Goal: Information Seeking & Learning: Learn about a topic

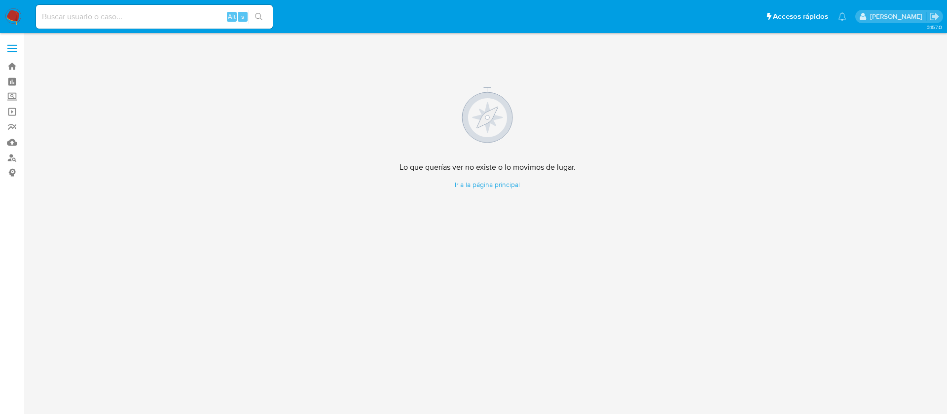
click at [131, 24] on div "Alt s" at bounding box center [154, 17] width 237 height 24
click at [162, 18] on input at bounding box center [154, 16] width 237 height 13
paste input "2541031485"
type input "2541031485"
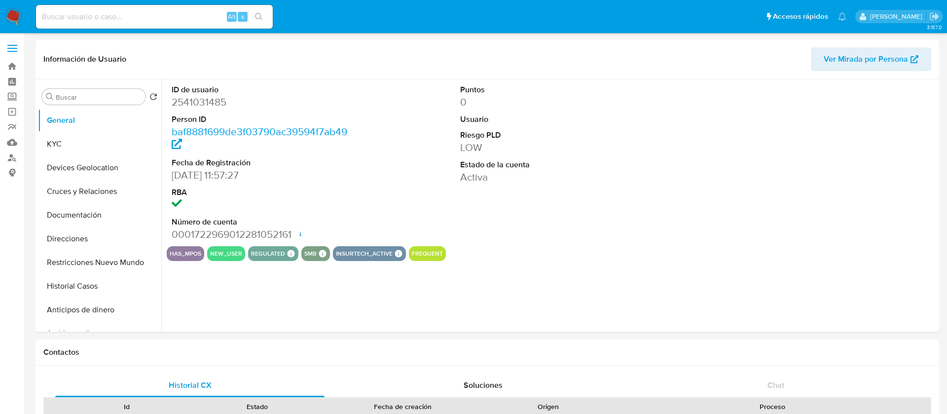
select select "10"
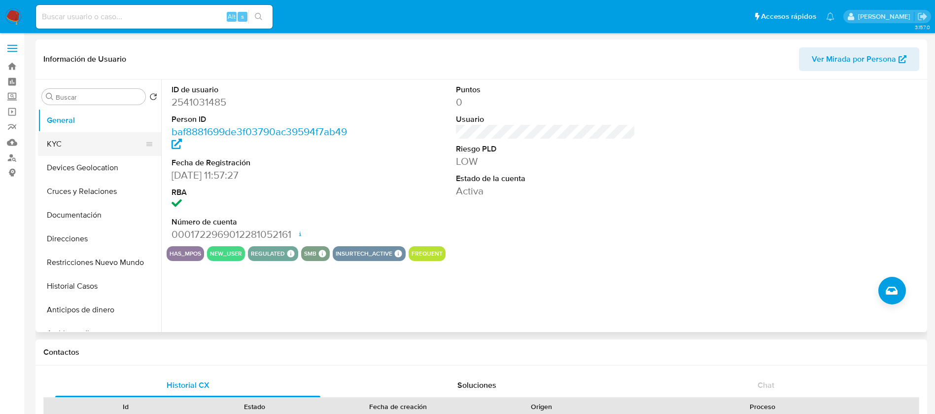
click at [66, 152] on button "KYC" at bounding box center [95, 144] width 115 height 24
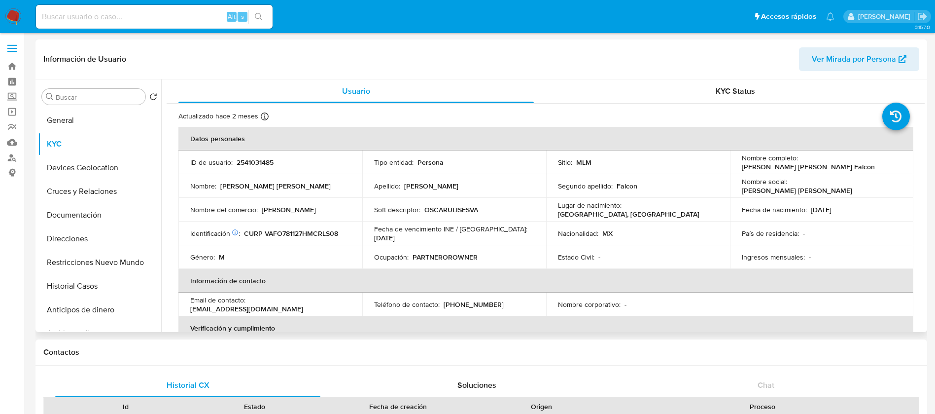
click at [249, 164] on p "2541031485" at bounding box center [255, 162] width 37 height 9
copy p "2541031485"
drag, startPoint x: 882, startPoint y: 161, endPoint x: 799, endPoint y: 164, distance: 82.9
click at [799, 164] on p "[PERSON_NAME] [PERSON_NAME] Falcon" at bounding box center [808, 166] width 133 height 9
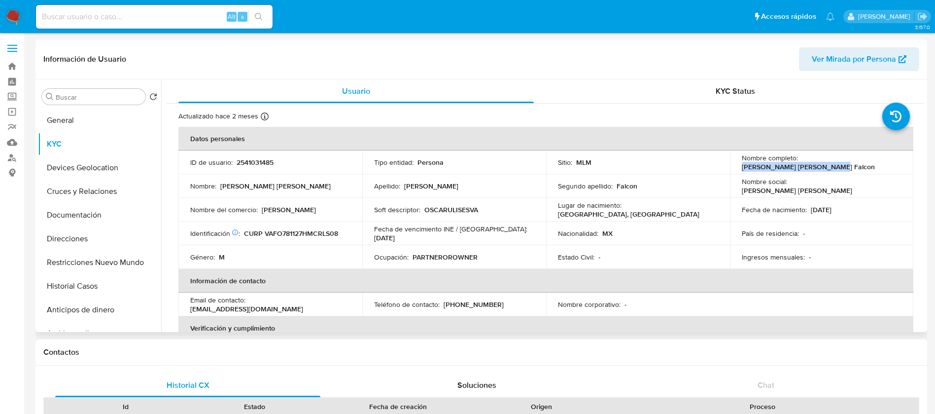
copy p "[PERSON_NAME] [PERSON_NAME] Falcon"
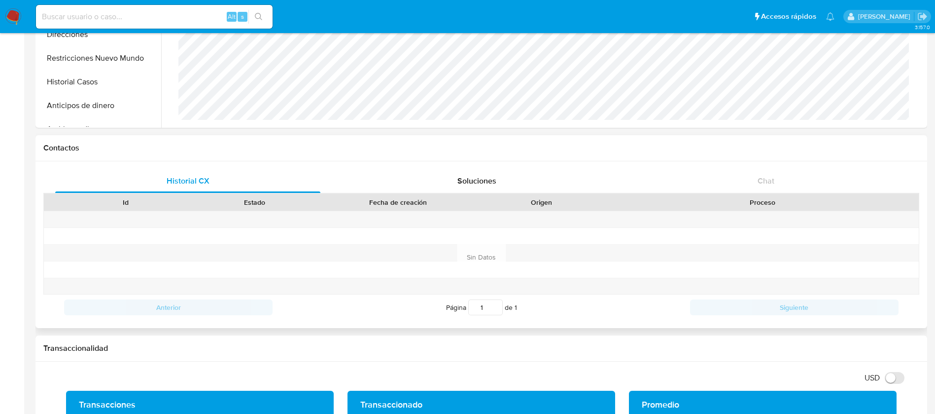
scroll to position [296, 0]
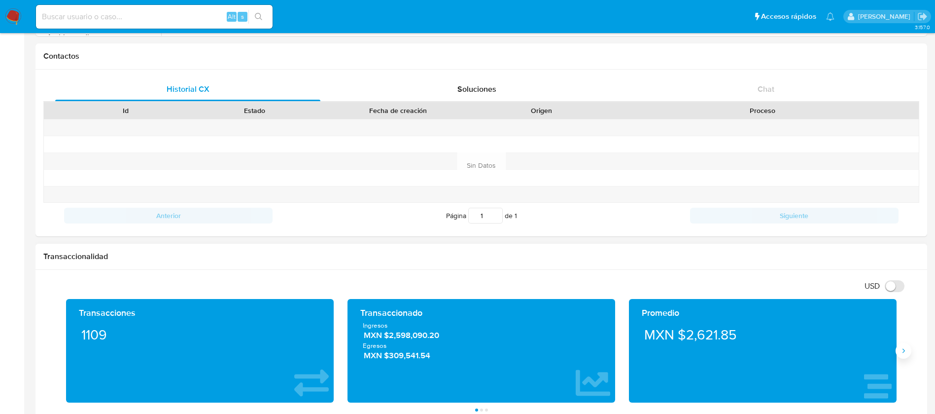
click at [905, 355] on button "Siguiente" at bounding box center [904, 351] width 16 height 16
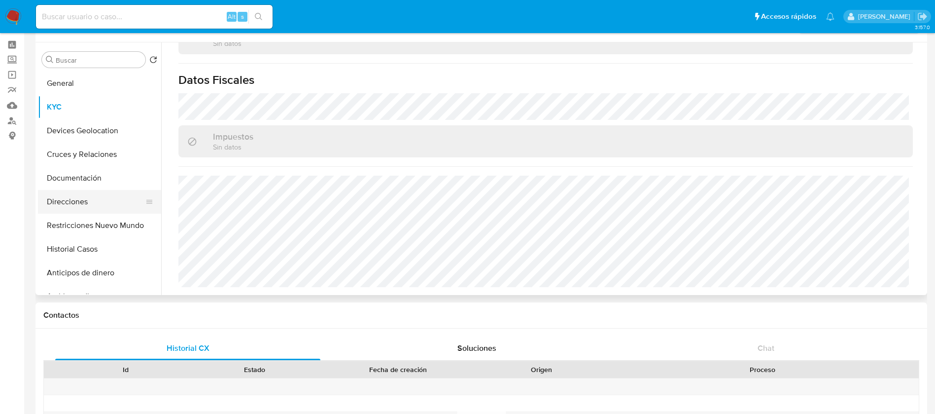
scroll to position [0, 0]
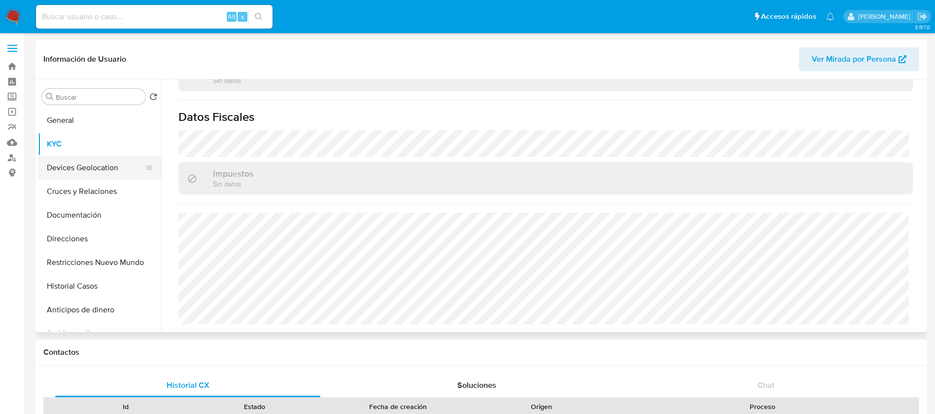
click at [105, 161] on button "Devices Geolocation" at bounding box center [95, 168] width 115 height 24
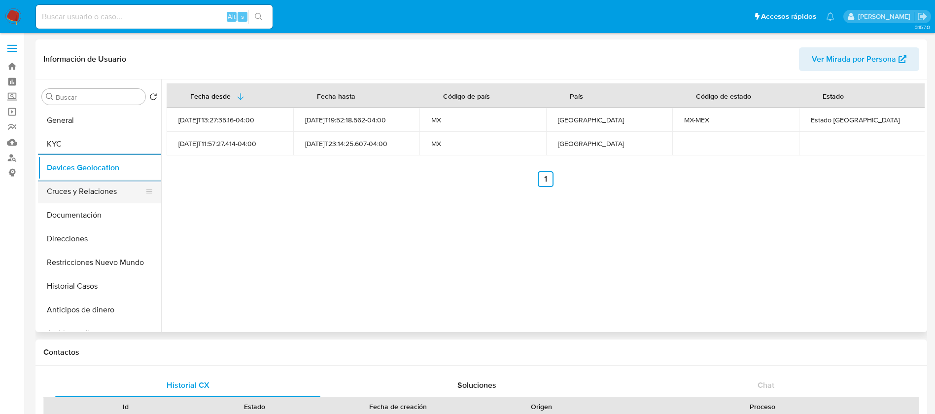
click at [103, 188] on button "Cruces y Relaciones" at bounding box center [95, 192] width 115 height 24
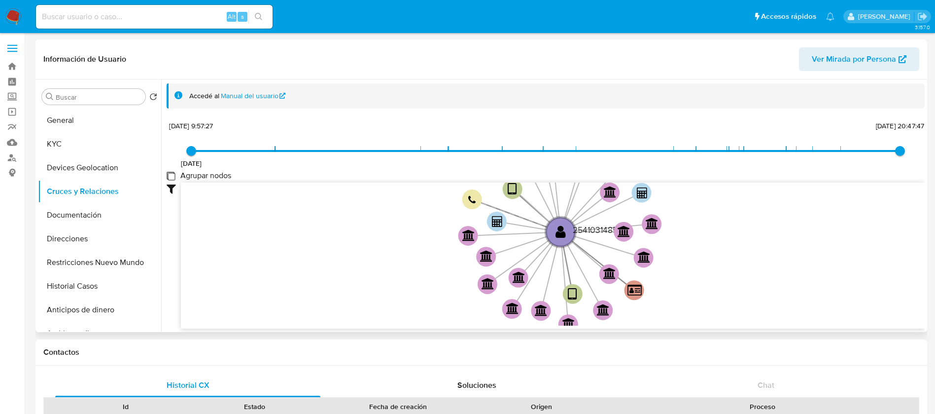
click at [169, 174] on group_nodes "Agrupar nodos" at bounding box center [171, 176] width 8 height 8
checkbox group_nodes "true"
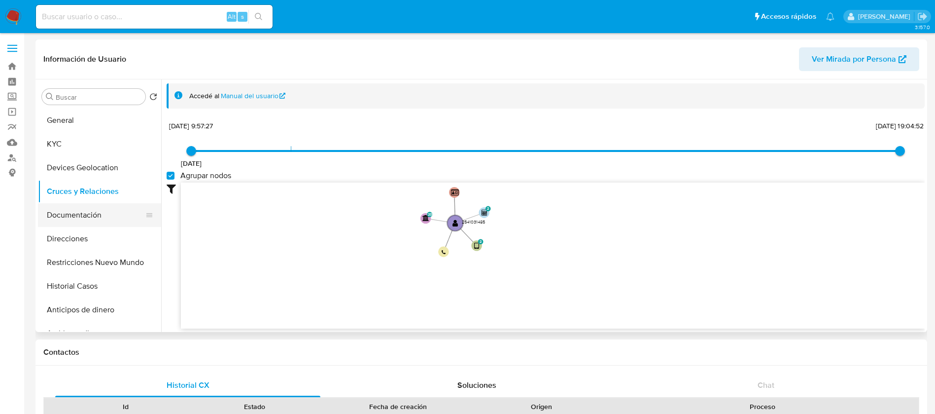
click at [106, 208] on button "Documentación" at bounding box center [95, 215] width 115 height 24
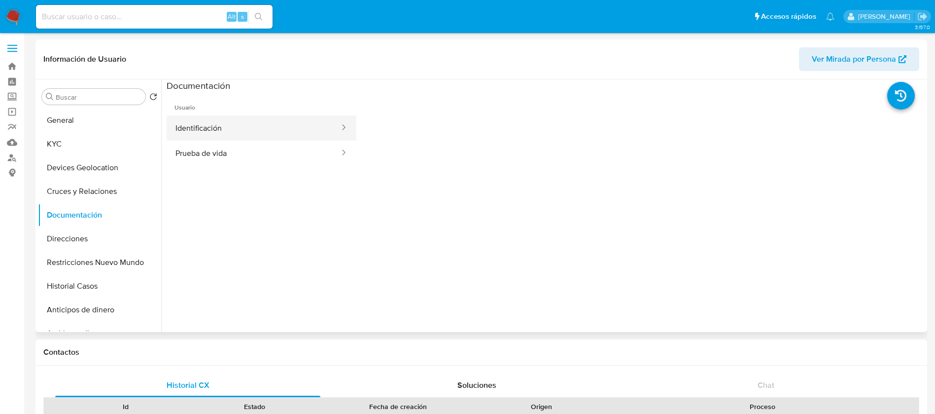
click at [272, 127] on button "Identificación" at bounding box center [254, 127] width 174 height 25
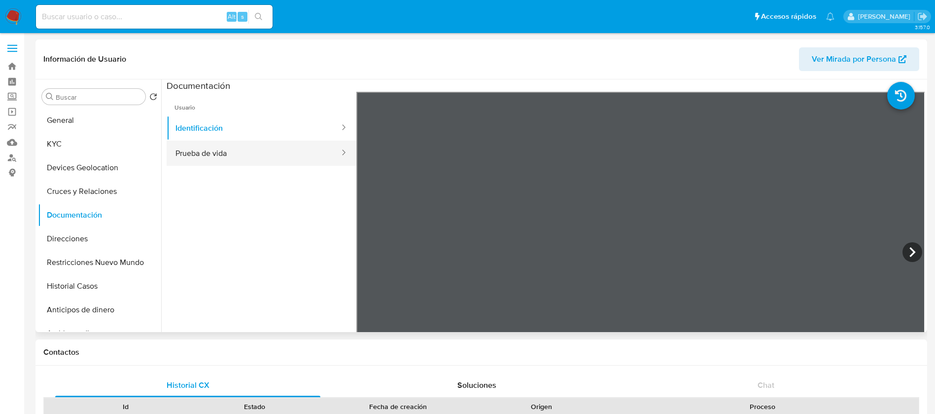
click at [283, 157] on button "Prueba de vida" at bounding box center [254, 153] width 174 height 25
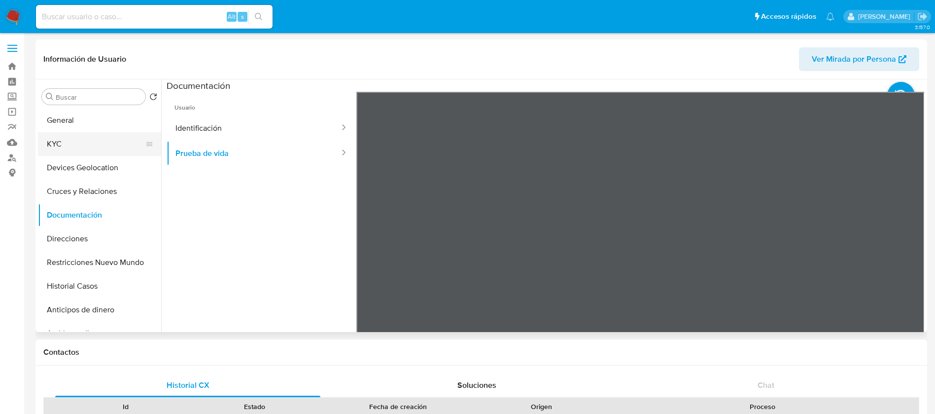
click at [103, 149] on button "KYC" at bounding box center [95, 144] width 115 height 24
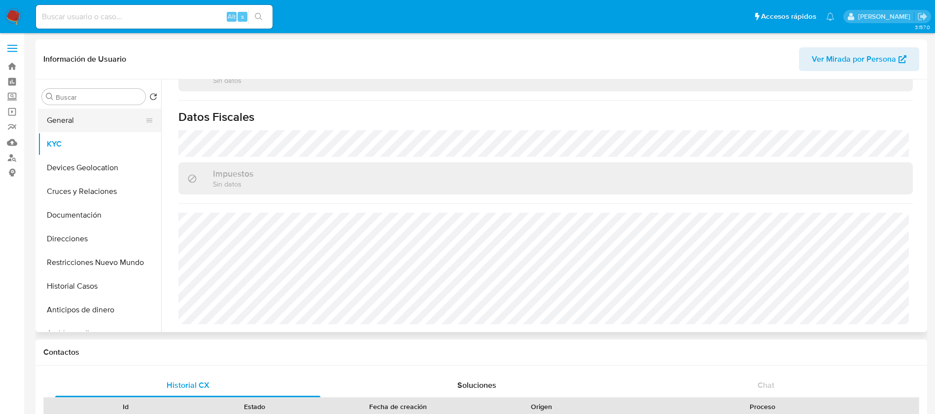
click at [79, 120] on button "General" at bounding box center [95, 120] width 115 height 24
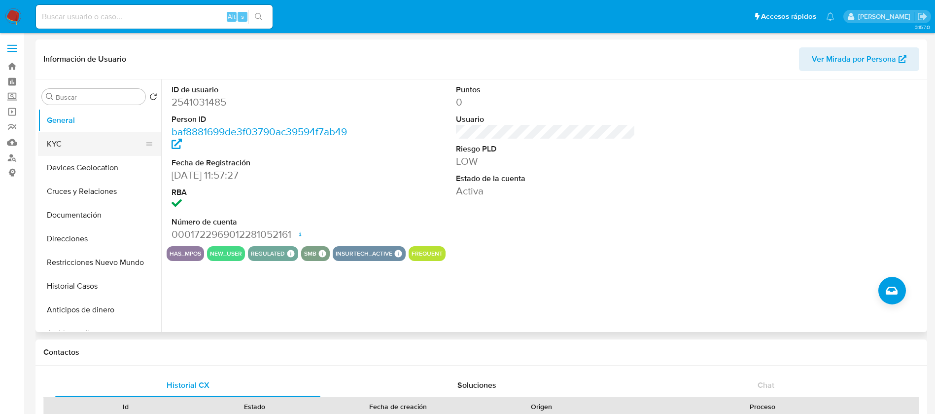
click at [101, 144] on button "KYC" at bounding box center [95, 144] width 115 height 24
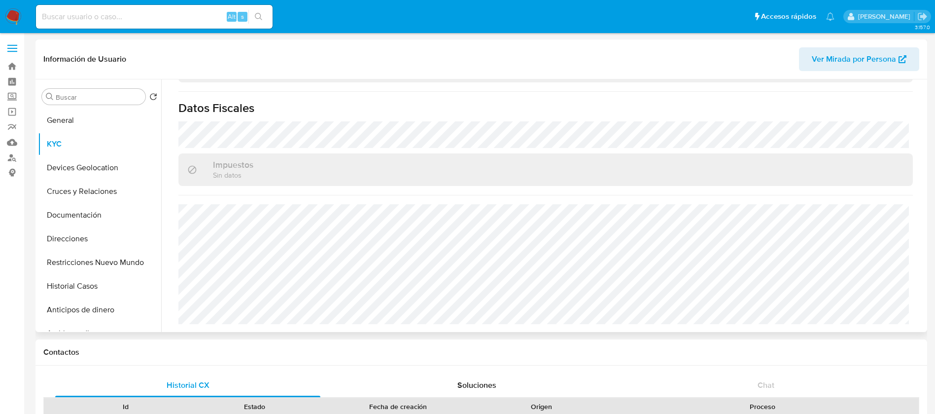
scroll to position [610, 0]
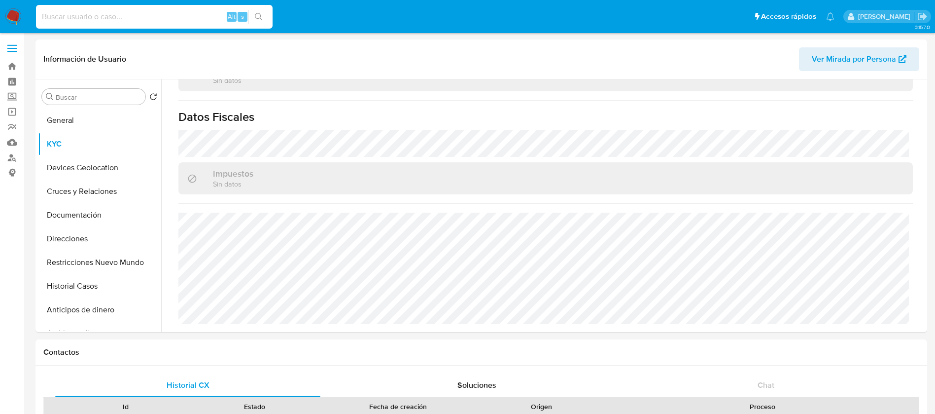
click at [137, 18] on input at bounding box center [154, 16] width 237 height 13
paste input "2541880686"
type input "2541880686"
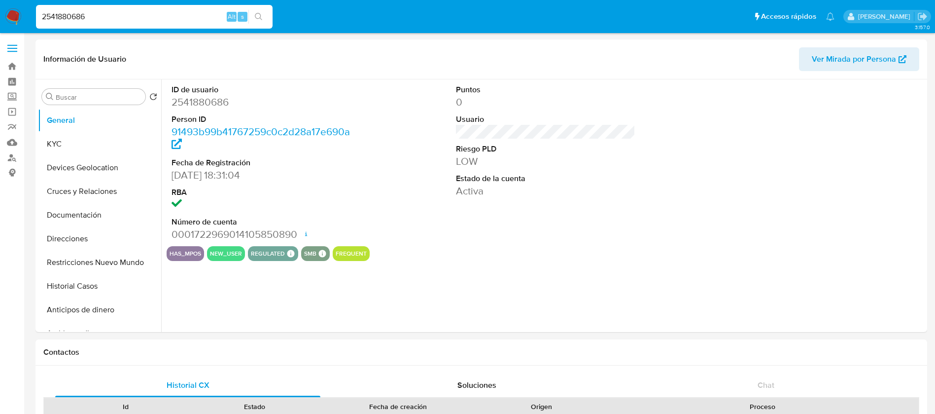
select select "10"
click at [72, 148] on button "KYC" at bounding box center [95, 144] width 115 height 24
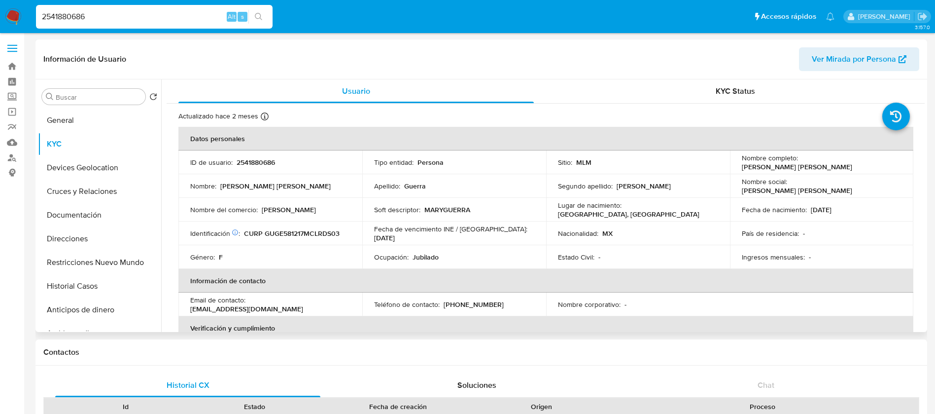
click at [244, 159] on p "2541880686" at bounding box center [256, 162] width 38 height 9
copy p "2541880686"
drag, startPoint x: 893, startPoint y: 168, endPoint x: 798, endPoint y: 164, distance: 94.3
click at [798, 164] on td "Nombre completo : [PERSON_NAME] [PERSON_NAME]" at bounding box center [822, 162] width 184 height 24
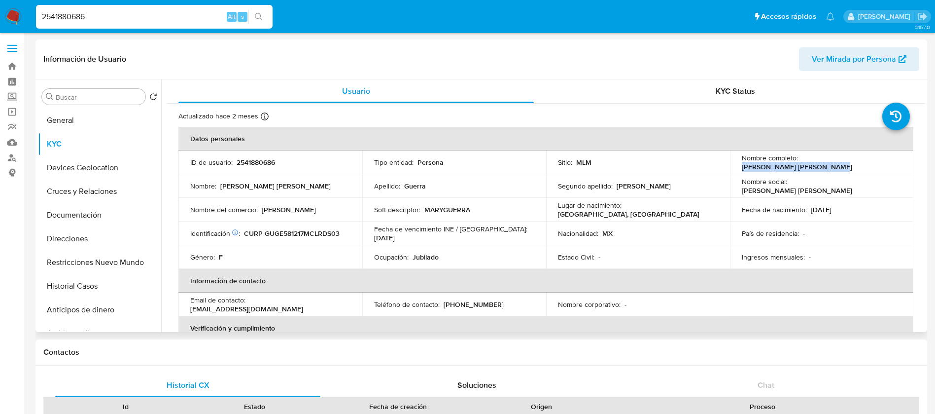
copy p "[PERSON_NAME] [PERSON_NAME]"
click at [406, 253] on p "Ocupación :" at bounding box center [391, 256] width 35 height 9
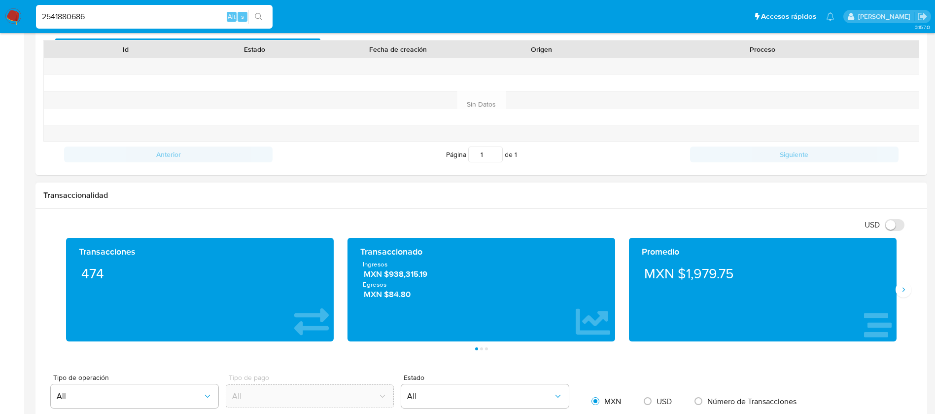
scroll to position [370, 0]
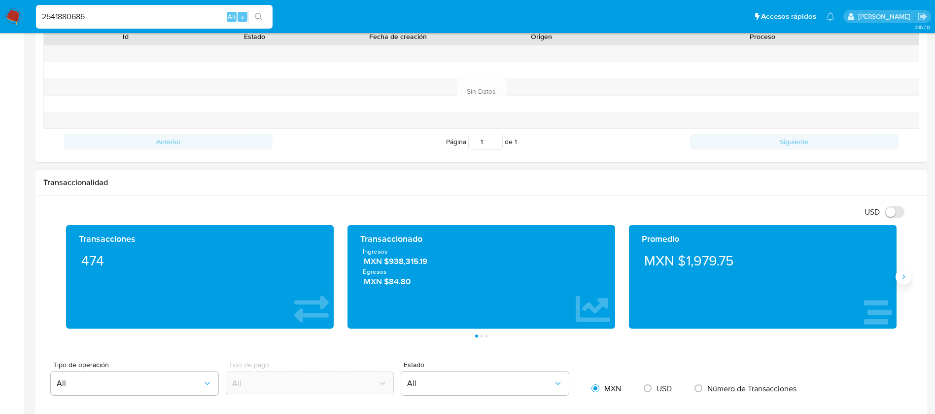
click at [908, 282] on button "Siguiente" at bounding box center [904, 277] width 16 height 16
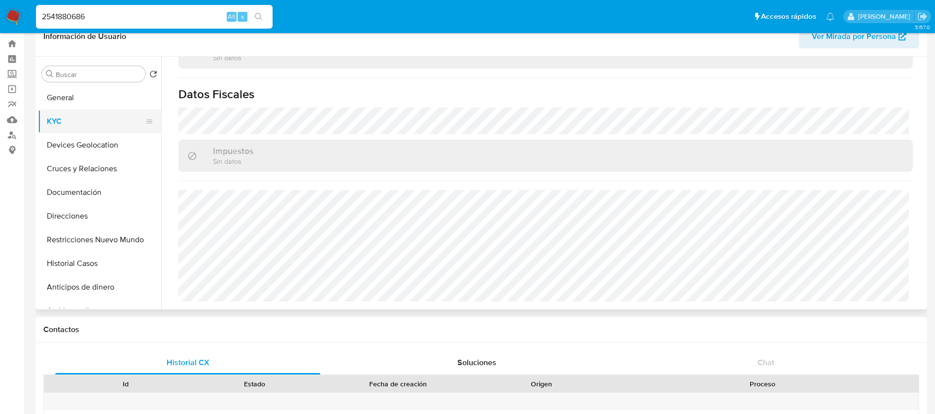
scroll to position [0, 0]
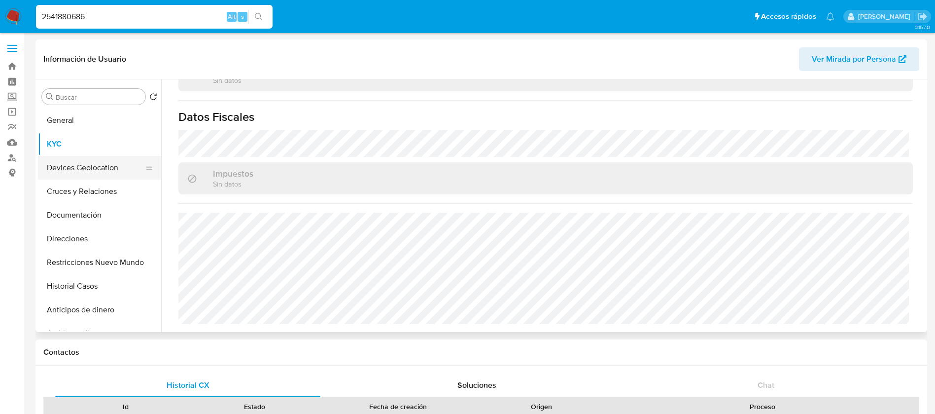
click at [117, 176] on button "Devices Geolocation" at bounding box center [95, 168] width 115 height 24
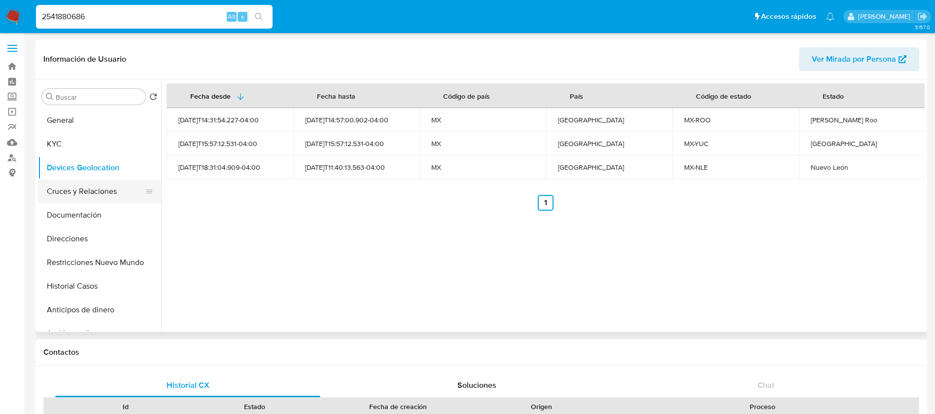
click at [85, 194] on button "Cruces y Relaciones" at bounding box center [95, 192] width 115 height 24
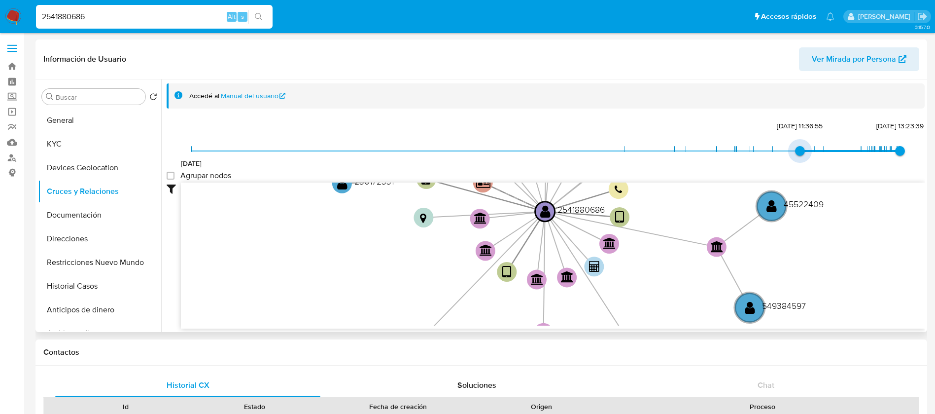
type input "1737395595000"
drag, startPoint x: 190, startPoint y: 156, endPoint x: 780, endPoint y: 158, distance: 589.3
click at [780, 158] on span "[DATE] [DATE] 11:53:15 [DATE] 13:23:39" at bounding box center [545, 151] width 709 height 15
click at [171, 176] on group_nodes "Agrupar nodos" at bounding box center [171, 176] width 8 height 8
checkbox group_nodes "true"
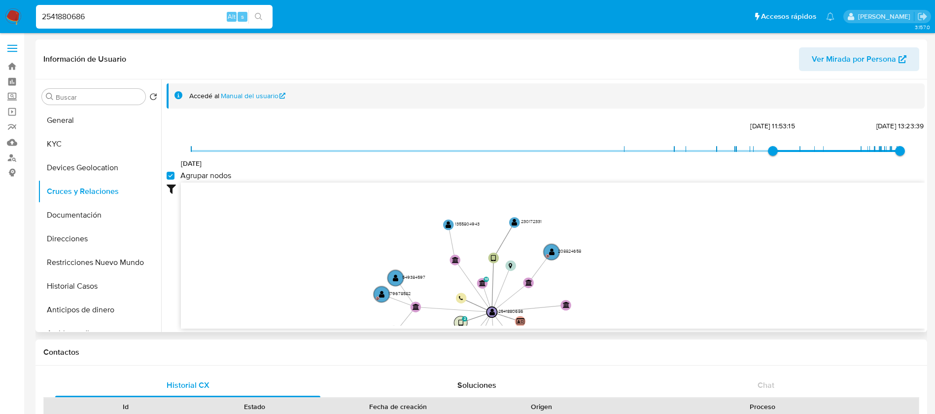
drag, startPoint x: 503, startPoint y: 220, endPoint x: 461, endPoint y: 319, distance: 107.2
click at [463, 318] on icon "device-686af928168487ec1ed48ab0  device-686b042d4c6da35dec09b9c6  user-254188…" at bounding box center [553, 253] width 744 height 143
click at [68, 218] on button "Documentación" at bounding box center [95, 215] width 115 height 24
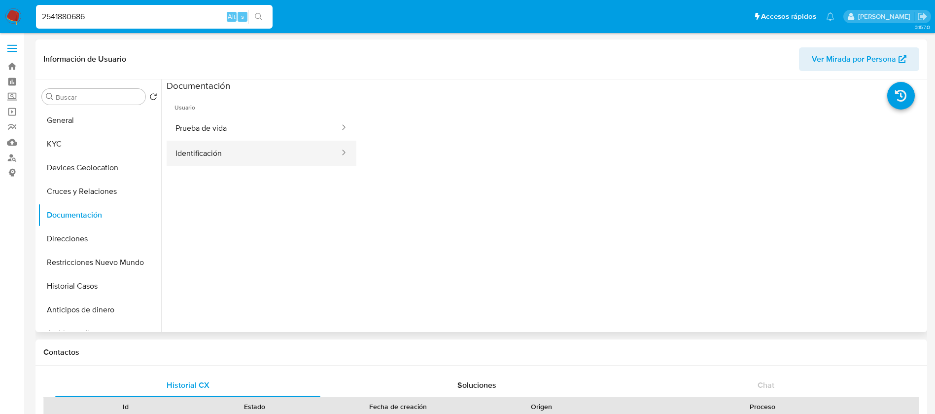
click at [265, 143] on button "Identificación" at bounding box center [254, 153] width 174 height 25
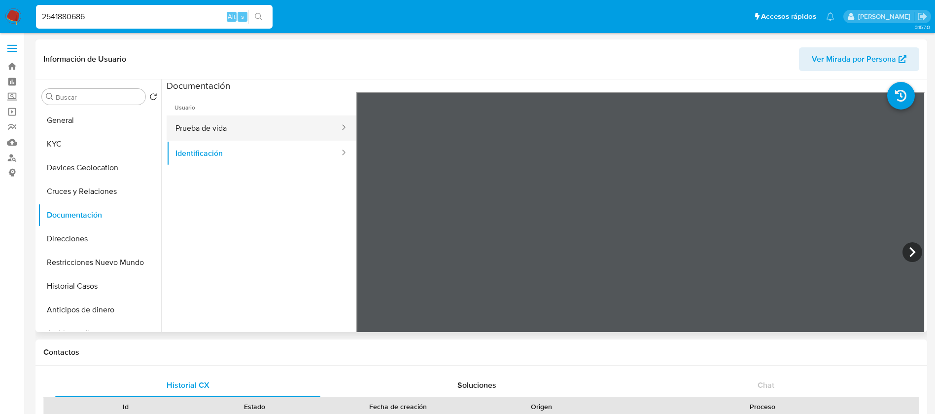
click at [264, 128] on button "Prueba de vida" at bounding box center [254, 127] width 174 height 25
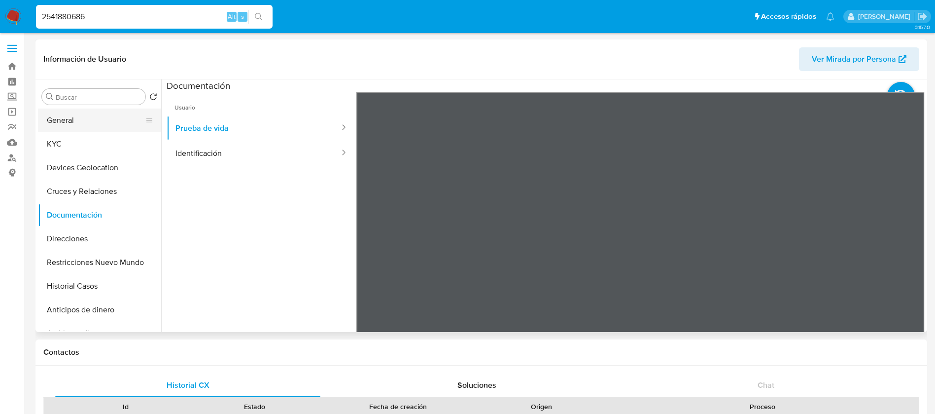
click at [84, 131] on button "General" at bounding box center [95, 120] width 115 height 24
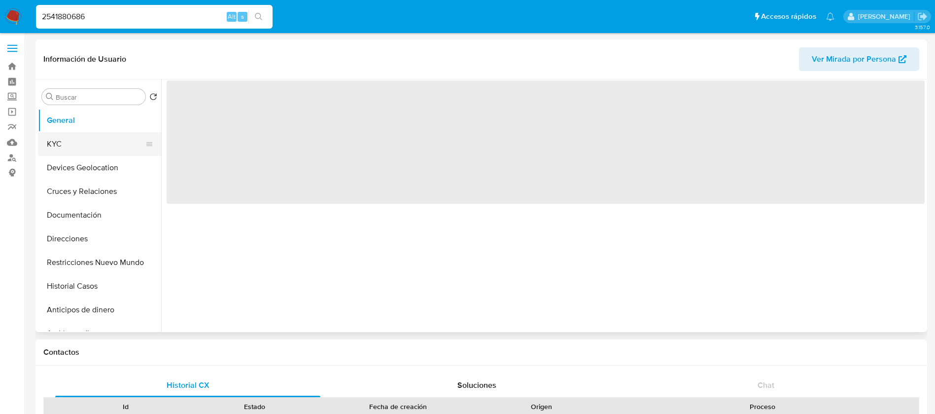
click at [84, 140] on button "KYC" at bounding box center [95, 144] width 115 height 24
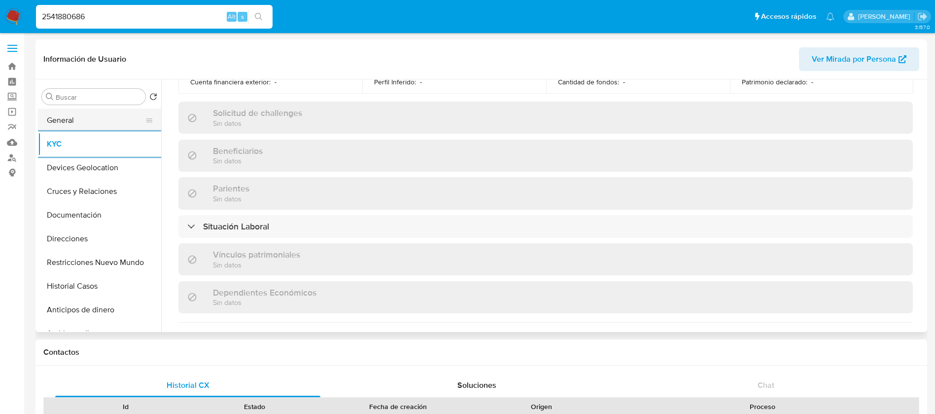
click at [124, 125] on button "General" at bounding box center [95, 120] width 115 height 24
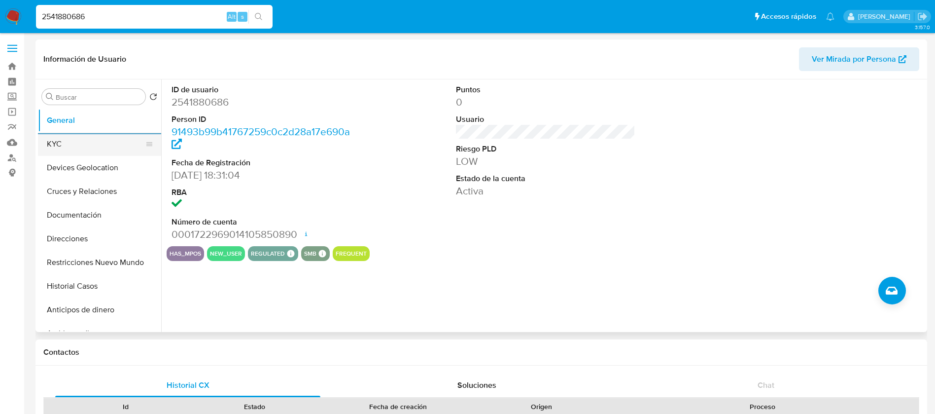
click at [71, 145] on button "KYC" at bounding box center [95, 144] width 115 height 24
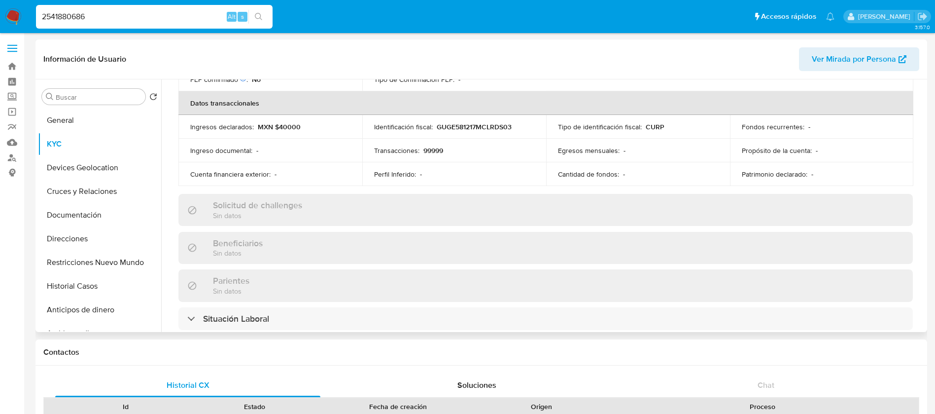
scroll to position [610, 0]
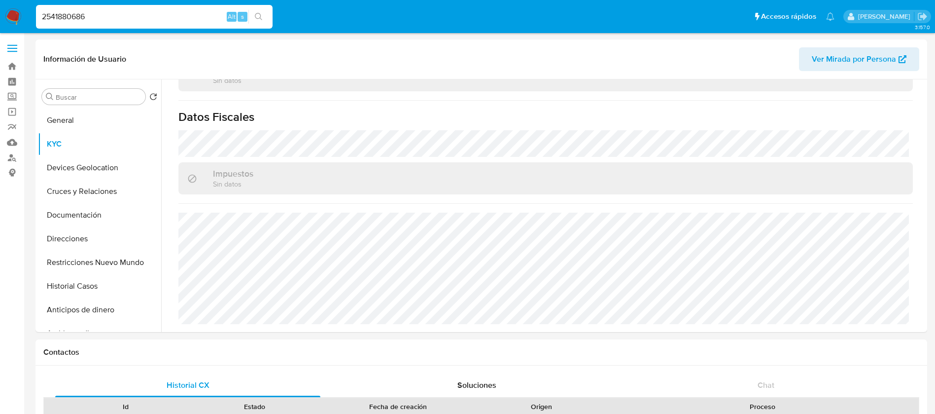
drag, startPoint x: 168, startPoint y: 16, endPoint x: 0, endPoint y: -19, distance: 171.3
paste input "54924612"
type input "2554924612"
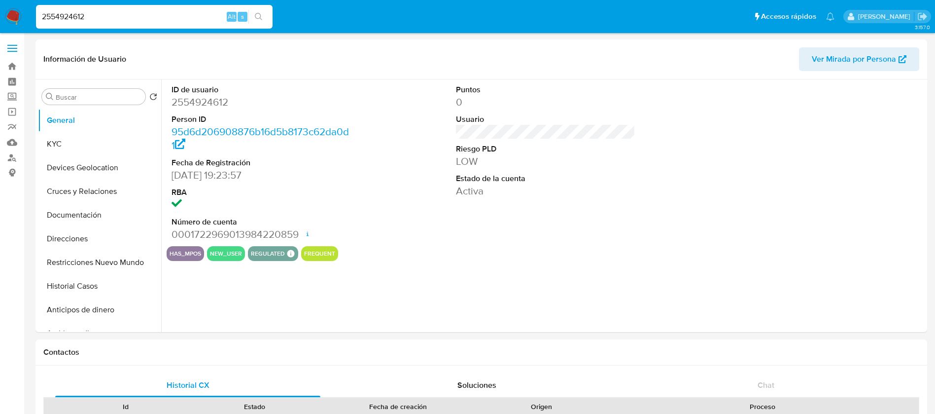
select select "10"
click at [88, 142] on button "KYC" at bounding box center [95, 144] width 115 height 24
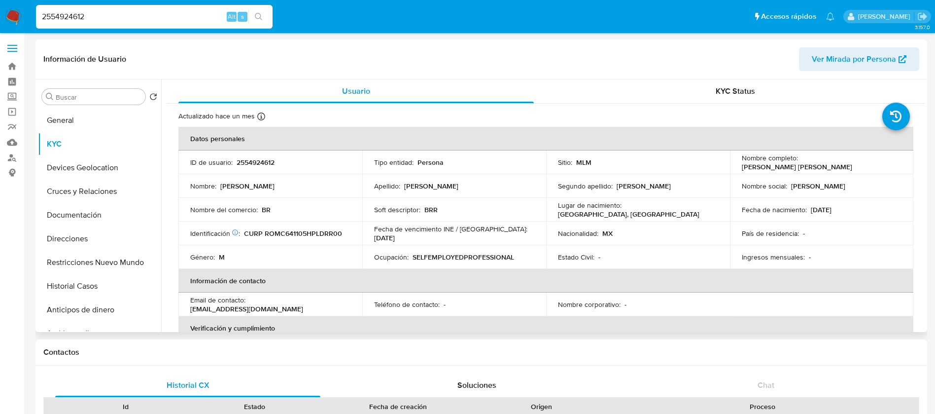
click at [254, 159] on p "2554924612" at bounding box center [256, 162] width 38 height 9
copy p "2554924612"
drag, startPoint x: 855, startPoint y: 164, endPoint x: 739, endPoint y: 167, distance: 115.4
click at [742, 167] on div "Nombre completo : [PERSON_NAME] [PERSON_NAME]" at bounding box center [822, 162] width 160 height 18
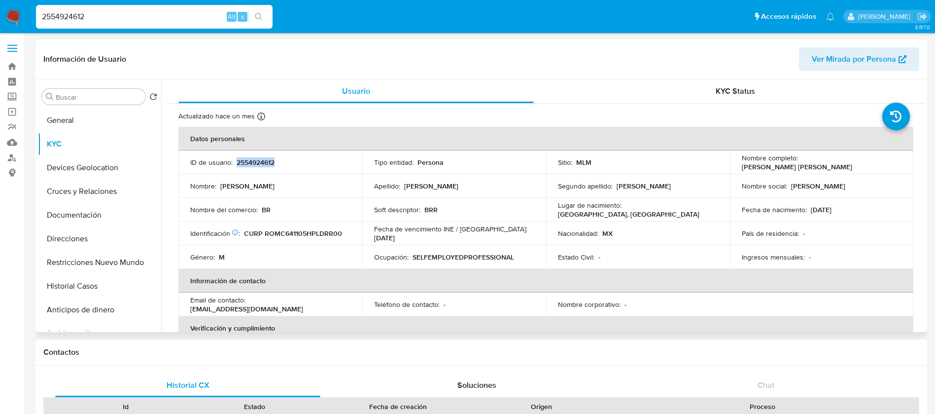
copy p "[PERSON_NAME] [PERSON_NAME]"
drag, startPoint x: 295, startPoint y: 250, endPoint x: 500, endPoint y: 256, distance: 204.3
click at [500, 256] on tr "Género : M Ocupación : SELFEMPLOYEDPROFESSIONAL Estado Civil : - Ingresos mensu…" at bounding box center [546, 257] width 735 height 24
click at [578, 230] on p "Nacionalidad :" at bounding box center [578, 233] width 40 height 9
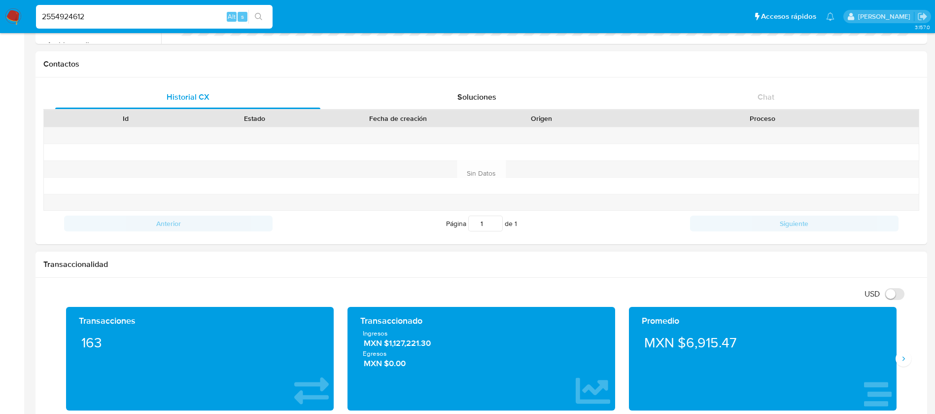
scroll to position [370, 0]
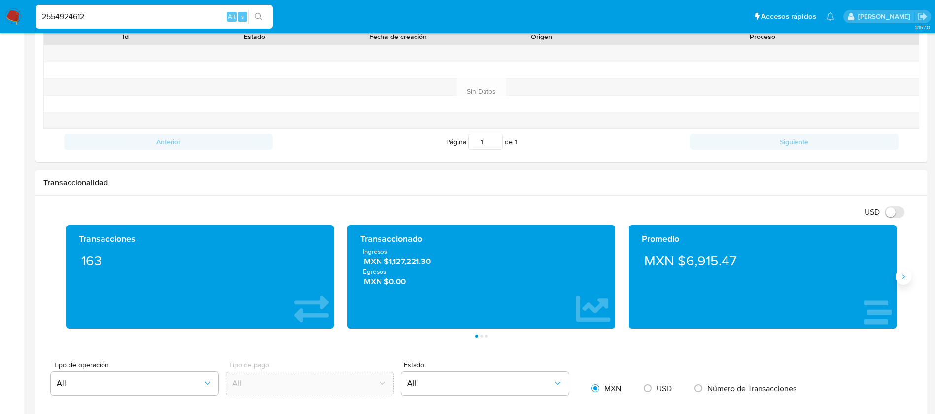
click at [909, 273] on button "Siguiente" at bounding box center [904, 277] width 16 height 16
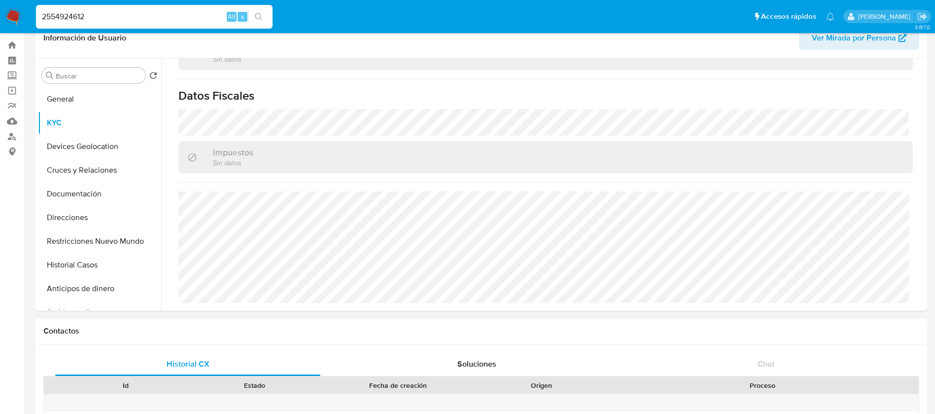
scroll to position [0, 0]
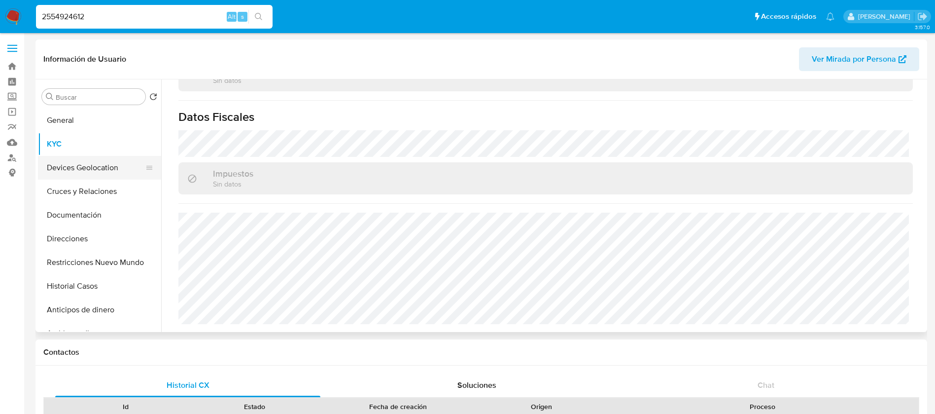
click at [96, 161] on button "Devices Geolocation" at bounding box center [95, 168] width 115 height 24
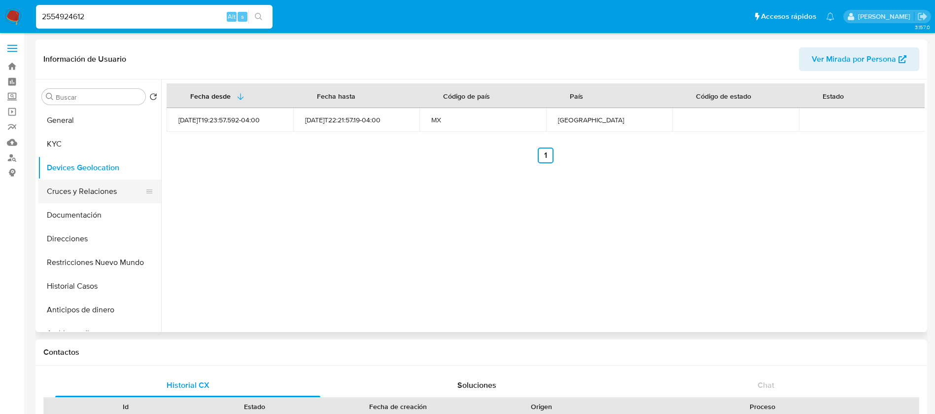
click at [66, 190] on button "Cruces y Relaciones" at bounding box center [95, 192] width 115 height 24
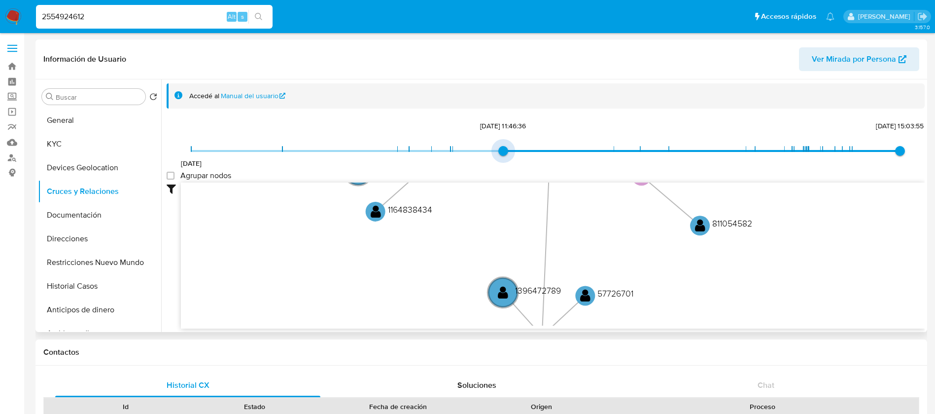
type input "1739311771000"
drag, startPoint x: 196, startPoint y: 153, endPoint x: 428, endPoint y: 167, distance: 232.7
click at [428, 167] on div "[DATE] [DATE] 16:09:31 [DATE] 15:03:55" at bounding box center [545, 158] width 709 height 28
click at [171, 175] on group_nodes "Agrupar nodos" at bounding box center [171, 176] width 8 height 8
checkbox group_nodes "true"
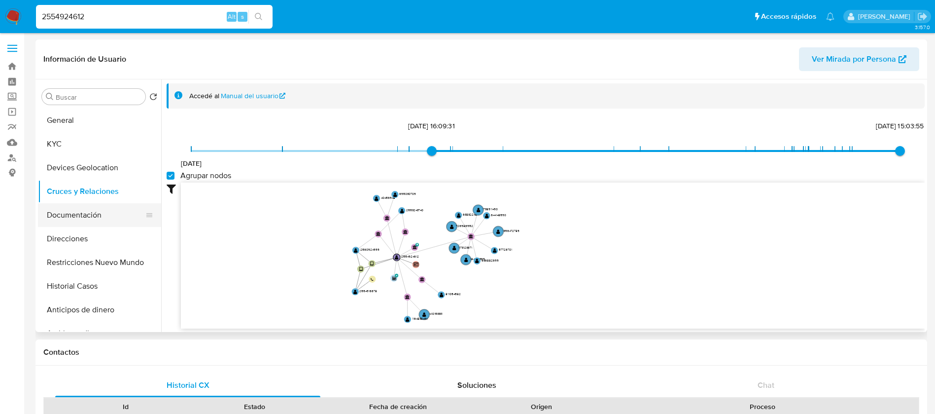
click at [108, 220] on button "Documentación" at bounding box center [95, 215] width 115 height 24
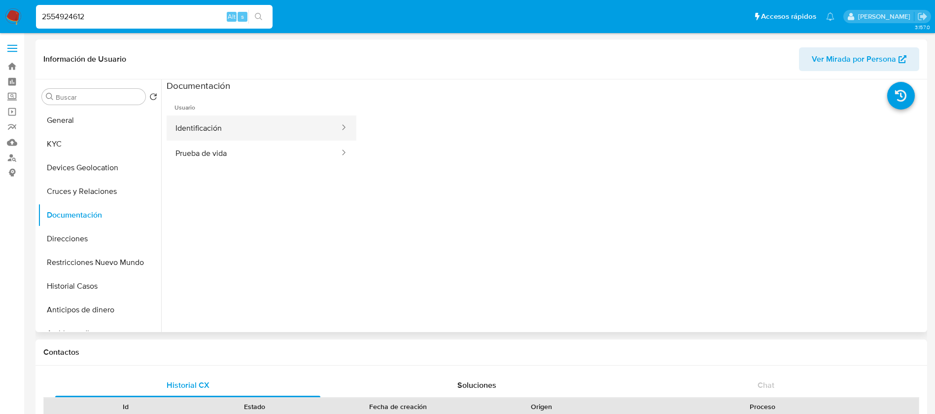
click at [264, 132] on button "Identificación" at bounding box center [254, 127] width 174 height 25
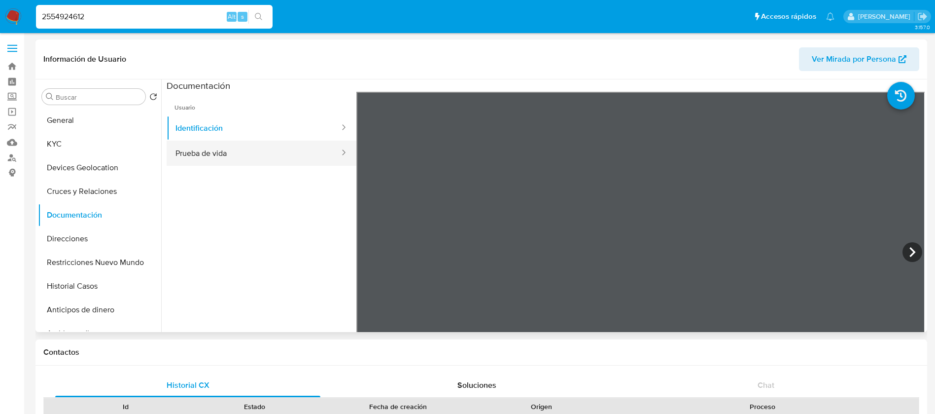
click at [301, 151] on button "Prueba de vida" at bounding box center [254, 153] width 174 height 25
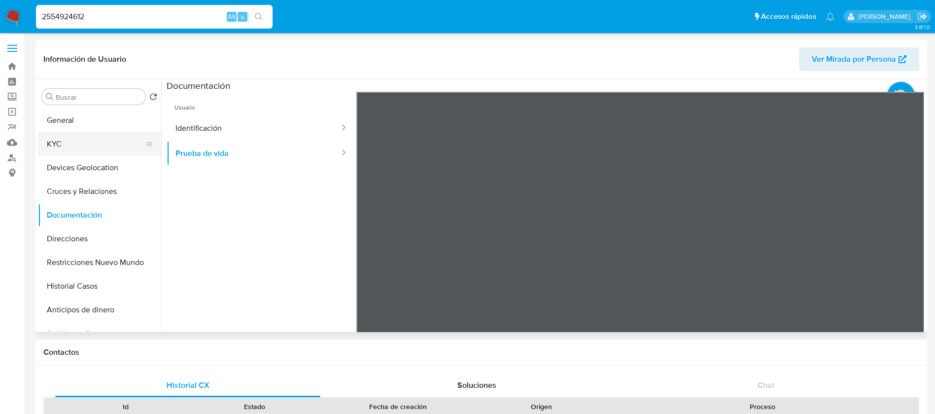
click at [81, 142] on button "KYC" at bounding box center [95, 144] width 115 height 24
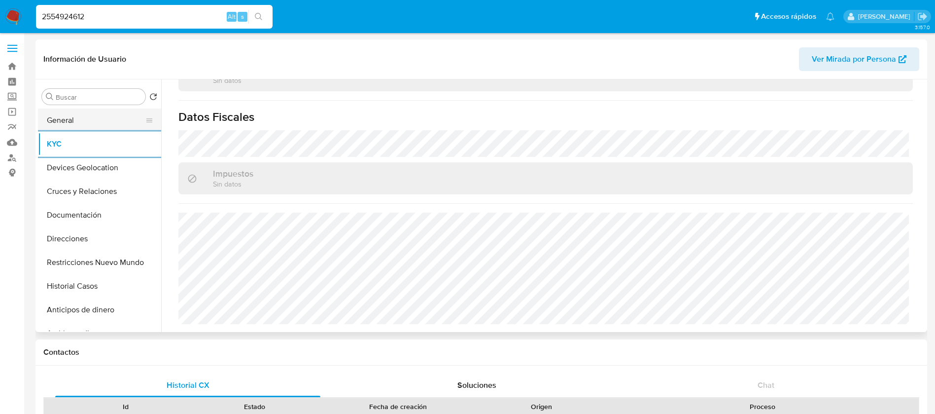
click at [76, 124] on button "General" at bounding box center [95, 120] width 115 height 24
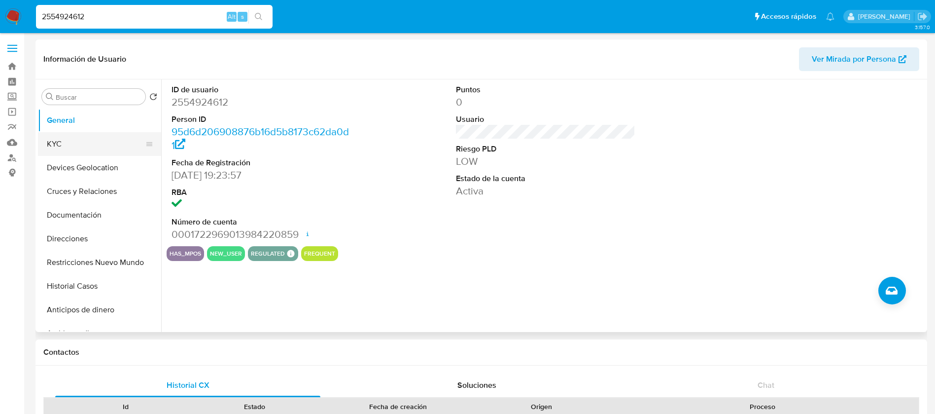
click at [73, 150] on button "KYC" at bounding box center [95, 144] width 115 height 24
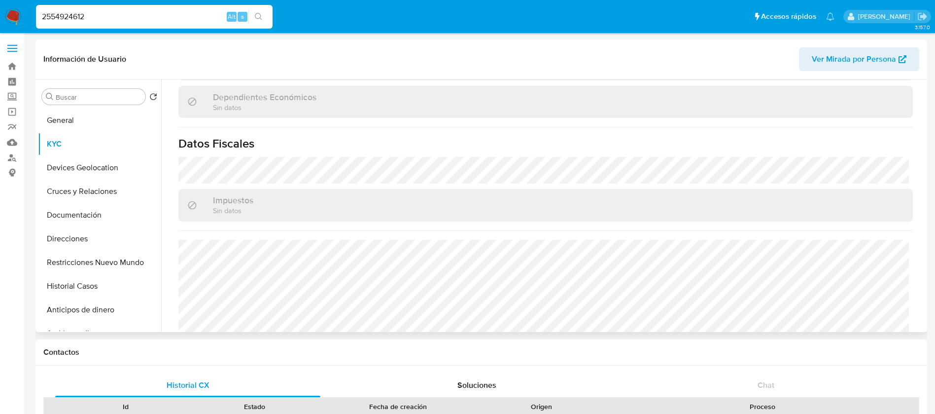
scroll to position [610, 0]
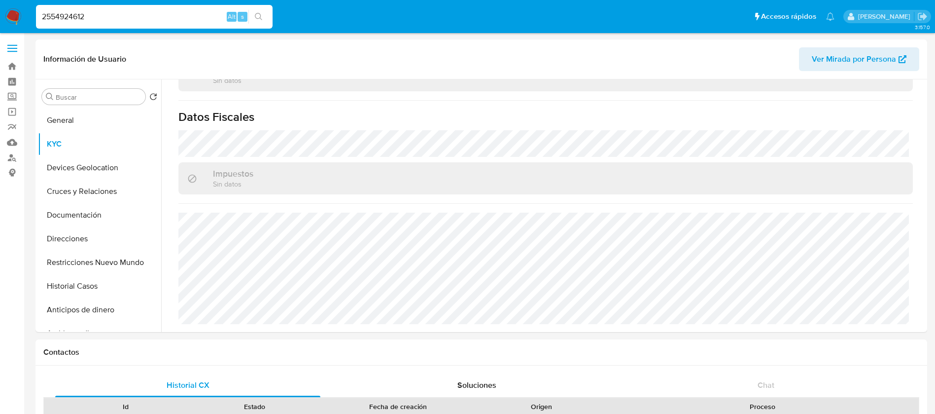
drag, startPoint x: 156, startPoint y: 22, endPoint x: 0, endPoint y: -3, distance: 158.3
paste input "39432537"
type input "239432537"
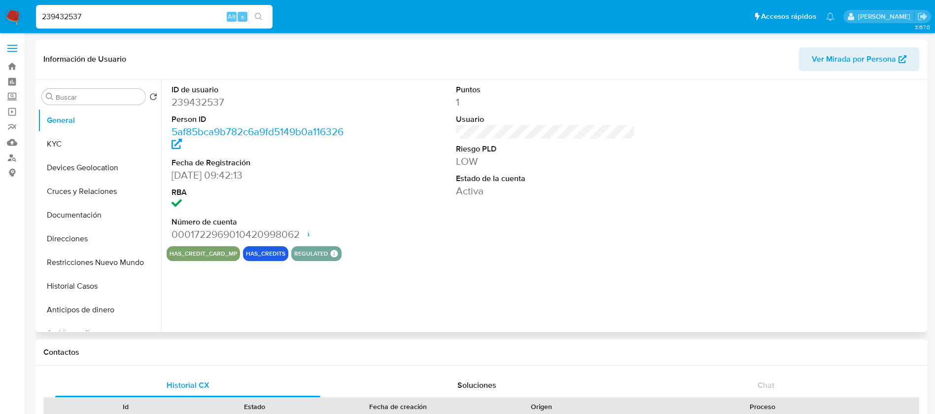
select select "10"
click at [89, 144] on button "KYC" at bounding box center [95, 144] width 115 height 24
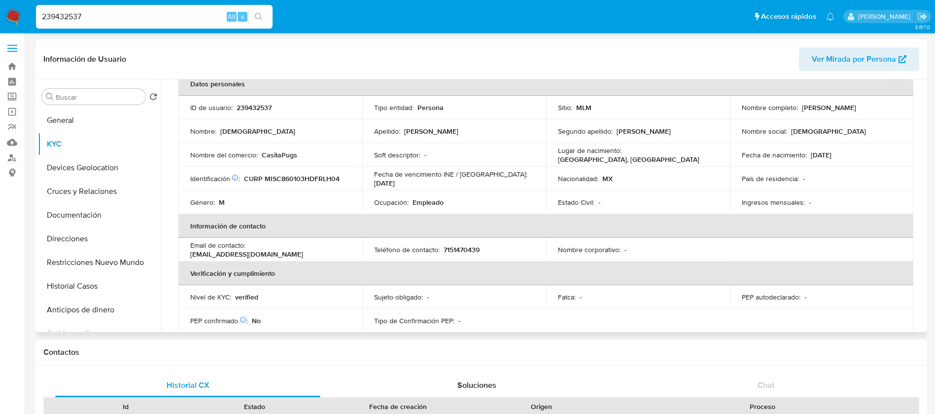
scroll to position [74, 0]
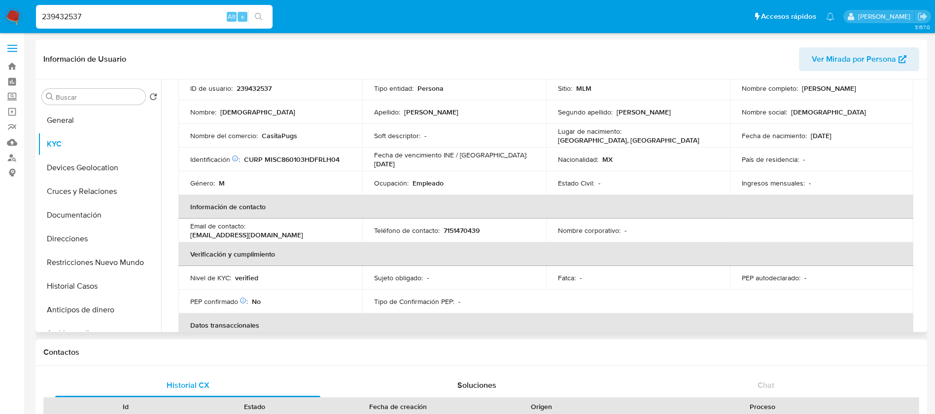
click at [241, 86] on p "239432537" at bounding box center [254, 88] width 35 height 9
copy p "239432537"
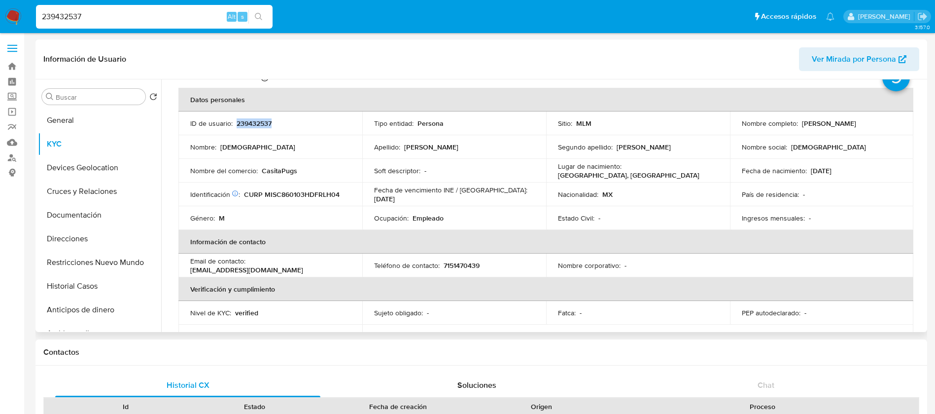
scroll to position [38, 0]
drag, startPoint x: 883, startPoint y: 88, endPoint x: 797, endPoint y: 124, distance: 93.1
click at [797, 124] on div "Nombre completo : [PERSON_NAME]" at bounding box center [822, 123] width 160 height 9
copy div "[PERSON_NAME]"
click at [250, 120] on p "239432537" at bounding box center [254, 123] width 35 height 9
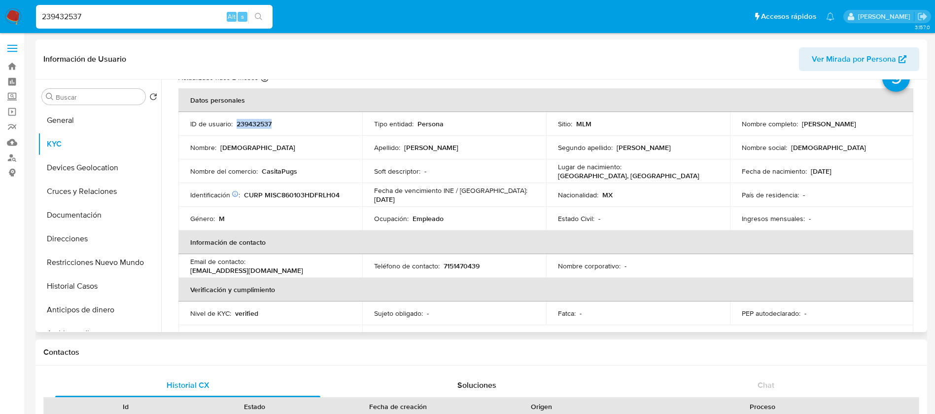
click at [250, 120] on p "239432537" at bounding box center [254, 123] width 35 height 9
copy p "239432537"
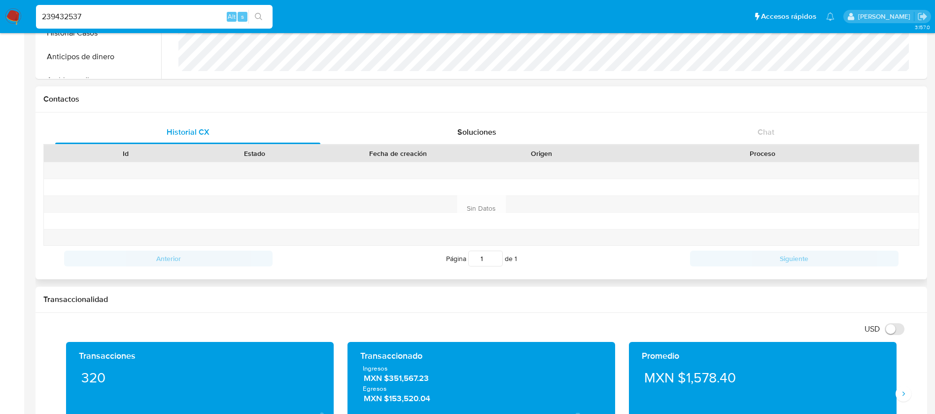
scroll to position [370, 0]
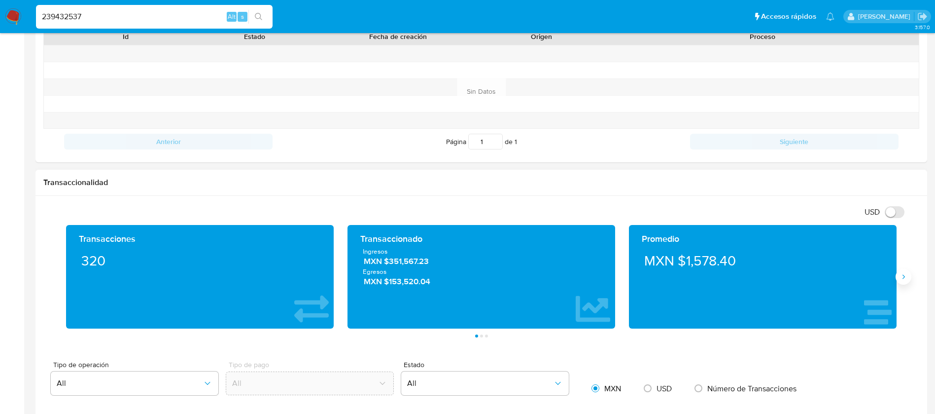
click at [901, 280] on icon "Siguiente" at bounding box center [904, 277] width 8 height 8
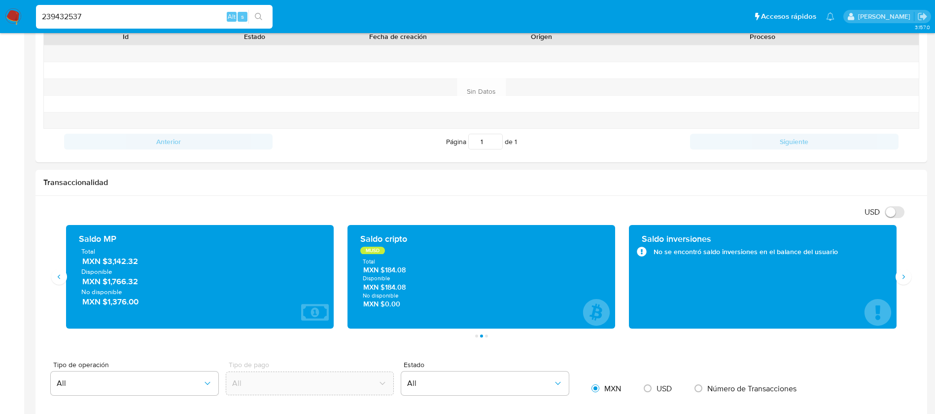
scroll to position [0, 0]
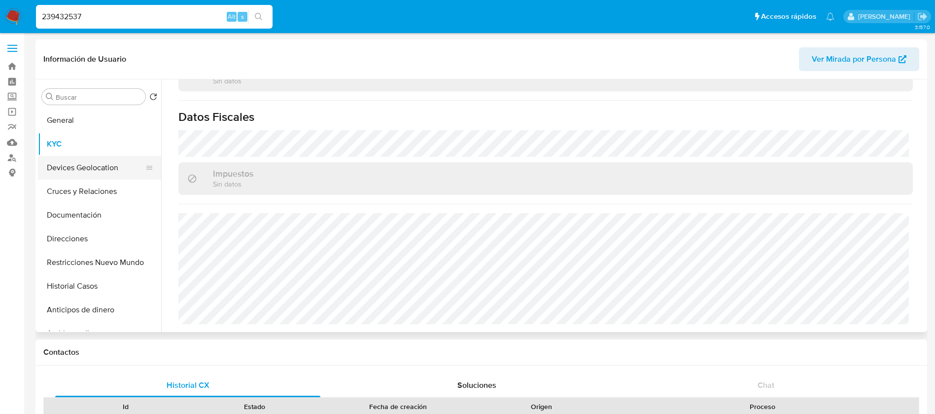
drag, startPoint x: 86, startPoint y: 142, endPoint x: 83, endPoint y: 164, distance: 22.5
click at [83, 164] on ul "General KYC Devices Geolocation Cruces y Relaciones Documentación Direcciones R…" at bounding box center [99, 219] width 123 height 222
click at [83, 164] on button "Devices Geolocation" at bounding box center [95, 168] width 115 height 24
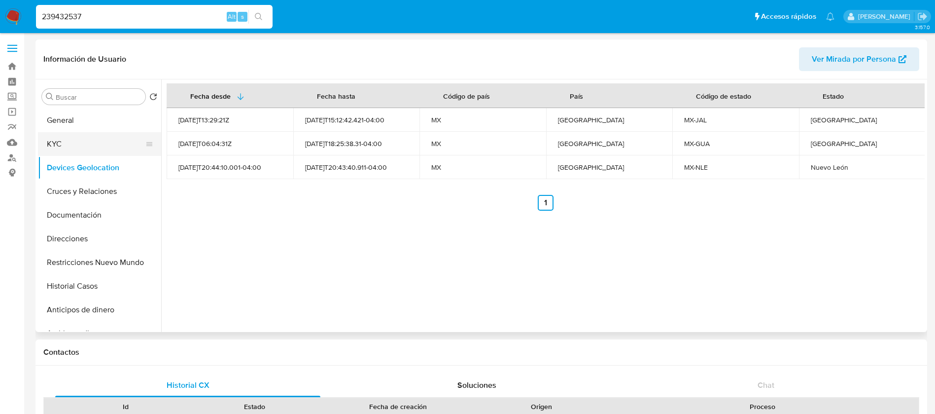
click at [87, 146] on button "KYC" at bounding box center [95, 144] width 115 height 24
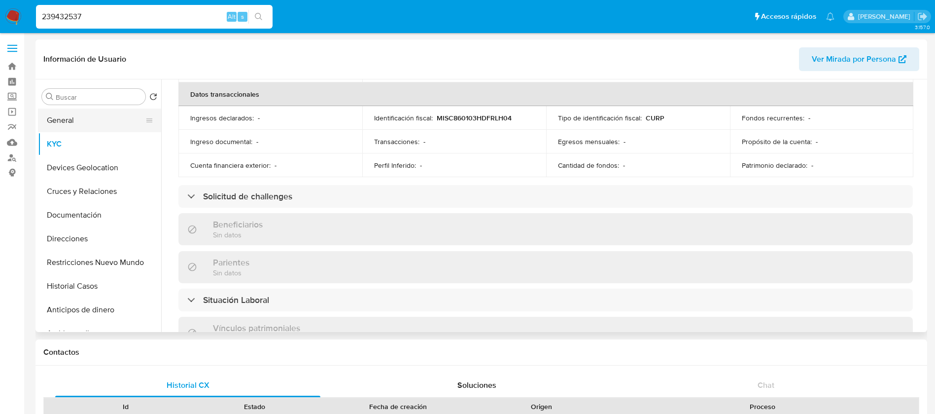
click at [100, 113] on button "General" at bounding box center [95, 120] width 115 height 24
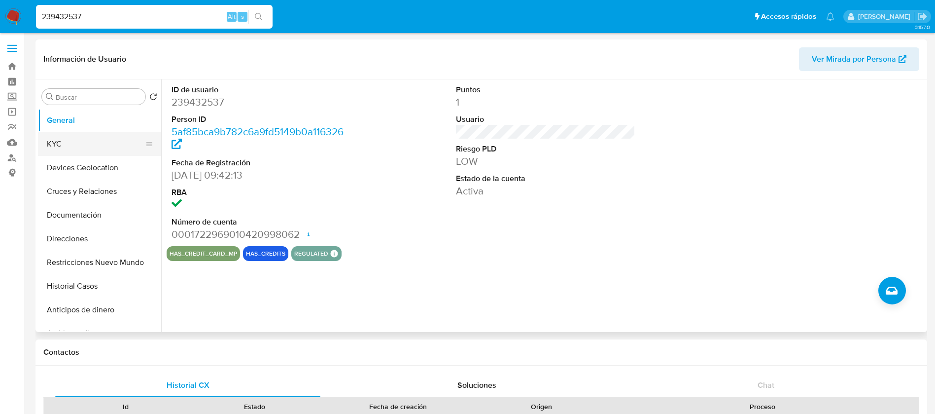
click at [67, 143] on button "KYC" at bounding box center [95, 144] width 115 height 24
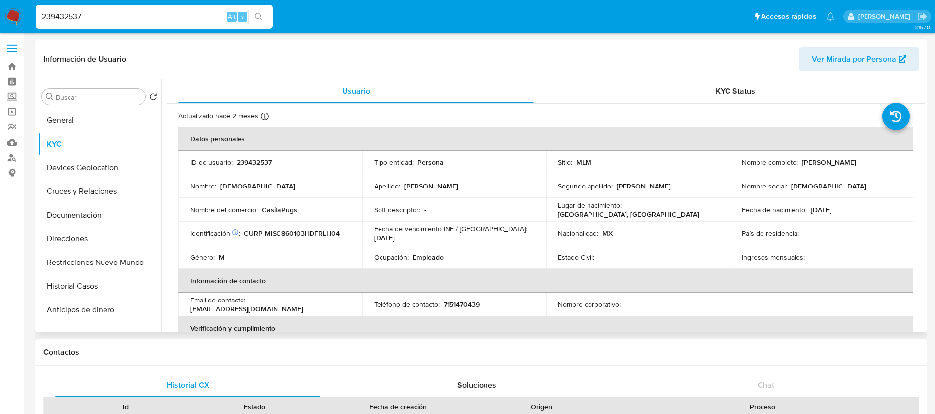
click at [254, 158] on p "239432537" at bounding box center [254, 162] width 35 height 9
drag, startPoint x: 897, startPoint y: 162, endPoint x: 799, endPoint y: 162, distance: 97.2
click at [799, 162] on div "Nombre completo : [PERSON_NAME]" at bounding box center [822, 162] width 160 height 9
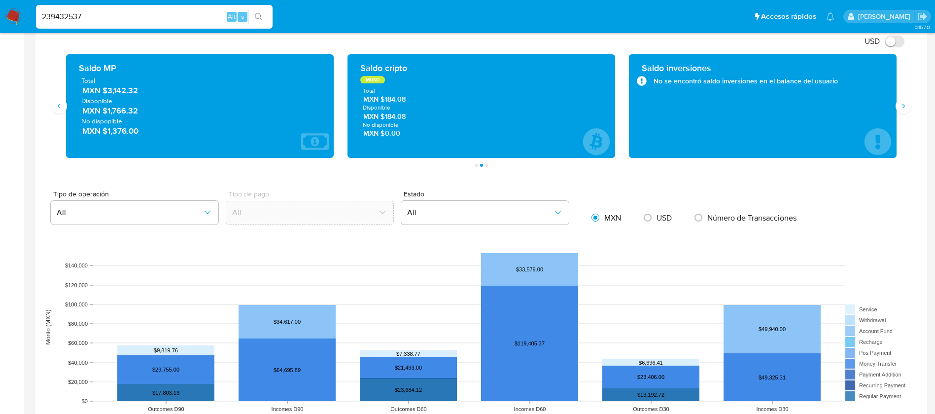
scroll to position [518, 0]
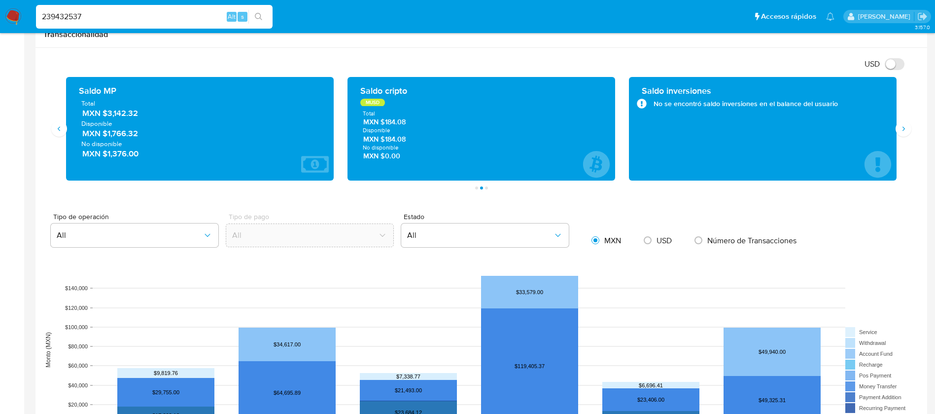
drag, startPoint x: 904, startPoint y: 125, endPoint x: 436, endPoint y: 141, distance: 468.8
click at [436, 141] on div "Transacciones 320 Transaccionado Ingresos MXN $351,567.23 Egresos MXN $153,520.…" at bounding box center [481, 129] width 845 height 104
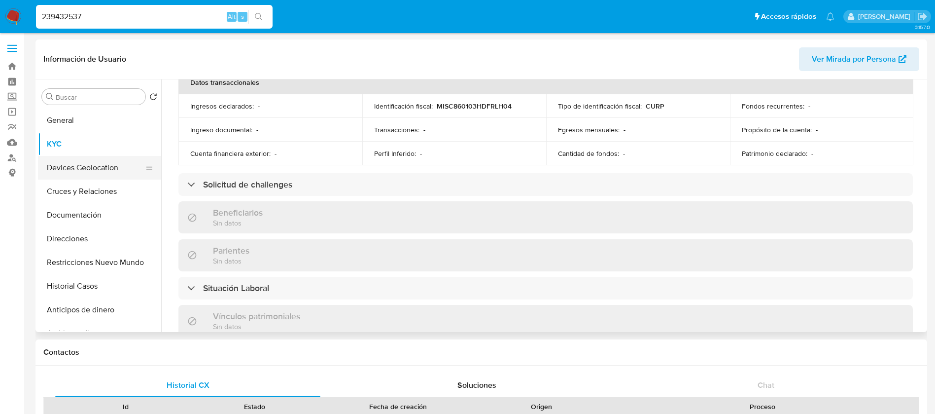
scroll to position [231, 0]
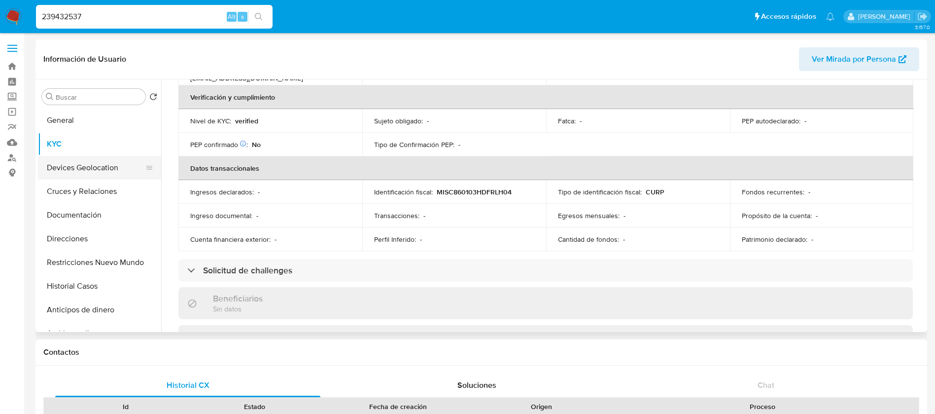
click at [92, 169] on button "Devices Geolocation" at bounding box center [95, 168] width 115 height 24
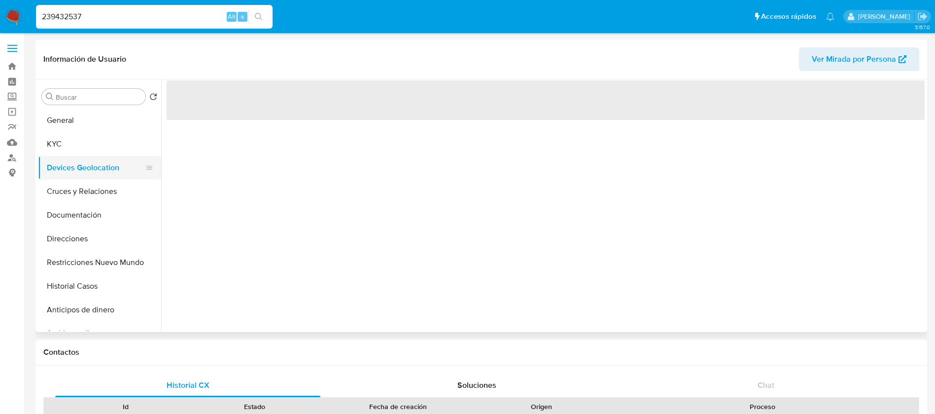
scroll to position [0, 0]
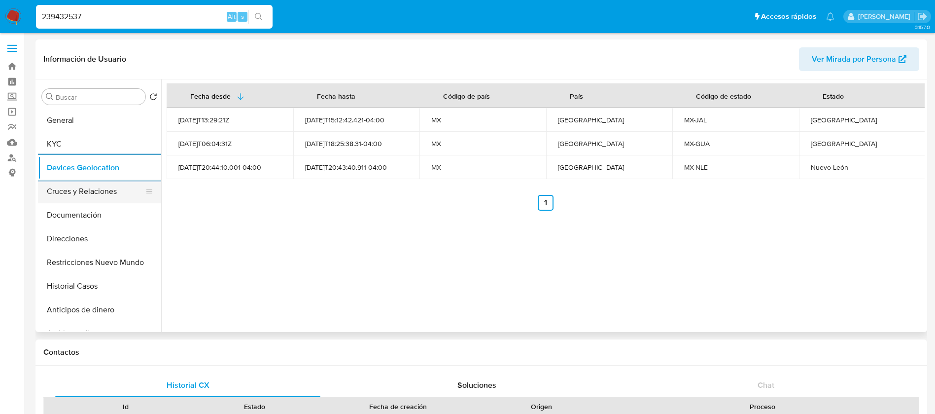
click at [102, 196] on button "Cruces y Relaciones" at bounding box center [95, 192] width 115 height 24
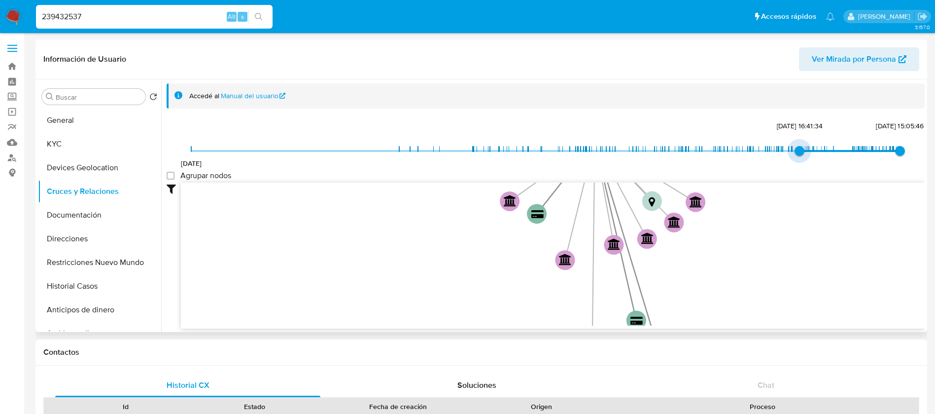
type input "1736825665000"
drag, startPoint x: 194, startPoint y: 148, endPoint x: 824, endPoint y: 172, distance: 630.2
click at [824, 172] on div "[DATE] [DATE] 21:34:25 [DATE] 15:05:46 Agrupar nodos Filtros Confianza alta Dev…" at bounding box center [546, 224] width 758 height 210
click at [173, 178] on group_nodes "Agrupar nodos" at bounding box center [171, 176] width 8 height 8
checkbox group_nodes "true"
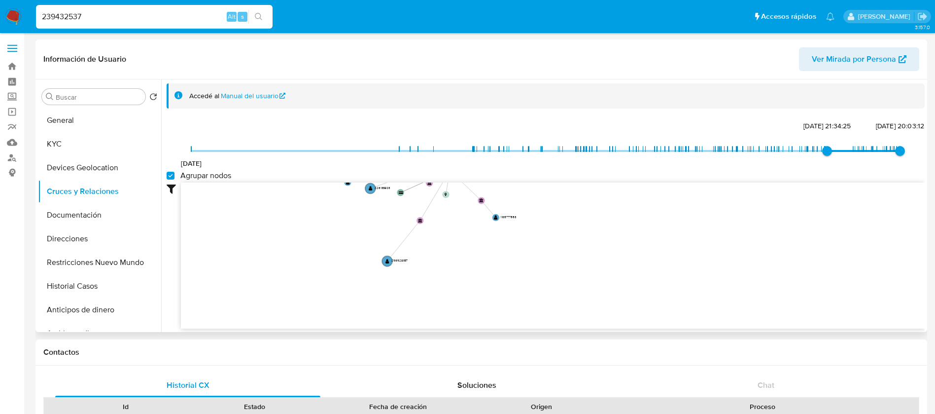
drag, startPoint x: 591, startPoint y: 248, endPoint x: 603, endPoint y: 177, distance: 72.1
click at [603, 177] on div "[DATE] [DATE] 21:34:25 [DATE] 20:03:12 Agrupar nodos Filtros Confianza alta Dev…" at bounding box center [546, 224] width 758 height 210
click at [88, 210] on button "Documentación" at bounding box center [95, 215] width 115 height 24
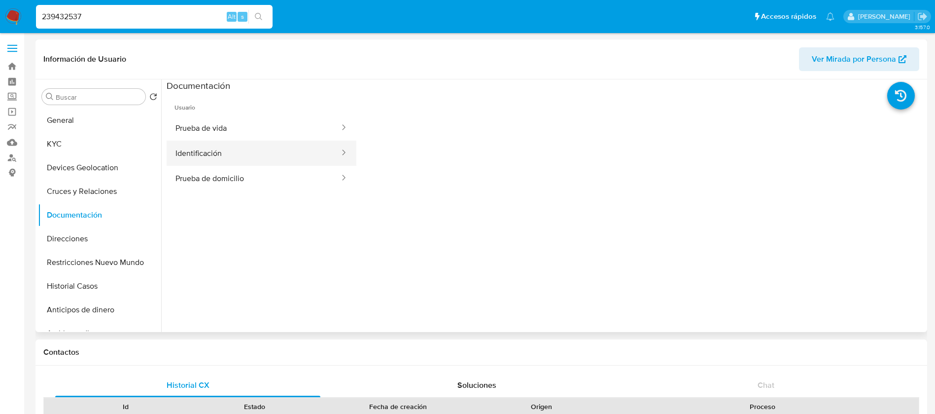
click at [246, 152] on button "Identificación" at bounding box center [254, 153] width 174 height 25
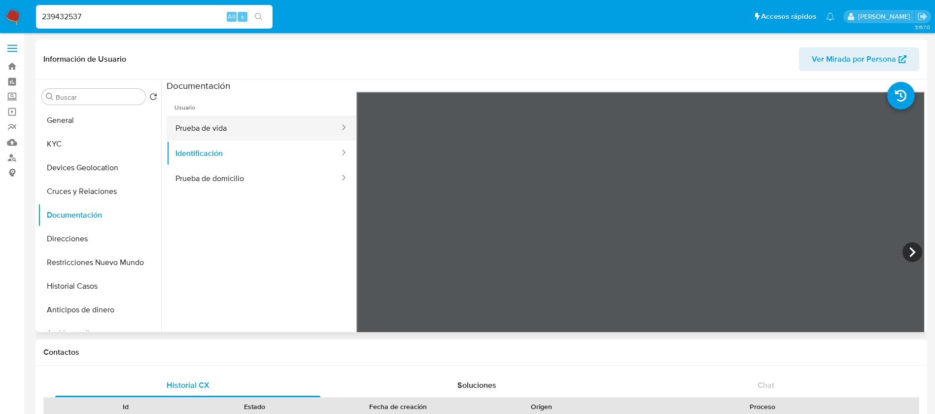
click at [214, 126] on button "Prueba de vida" at bounding box center [254, 127] width 174 height 25
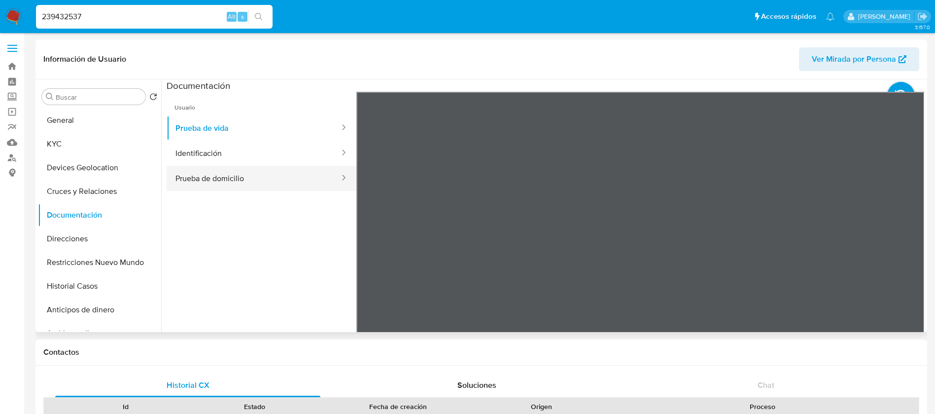
click at [303, 186] on button "Prueba de domicilio" at bounding box center [254, 178] width 174 height 25
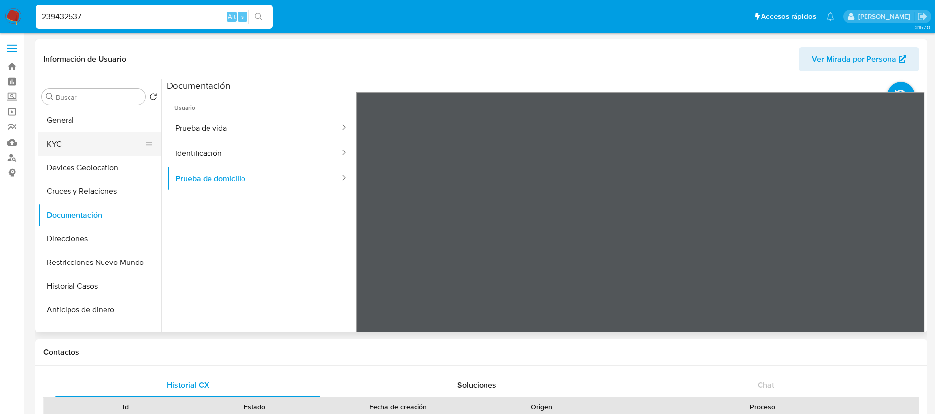
click at [93, 142] on button "KYC" at bounding box center [95, 144] width 115 height 24
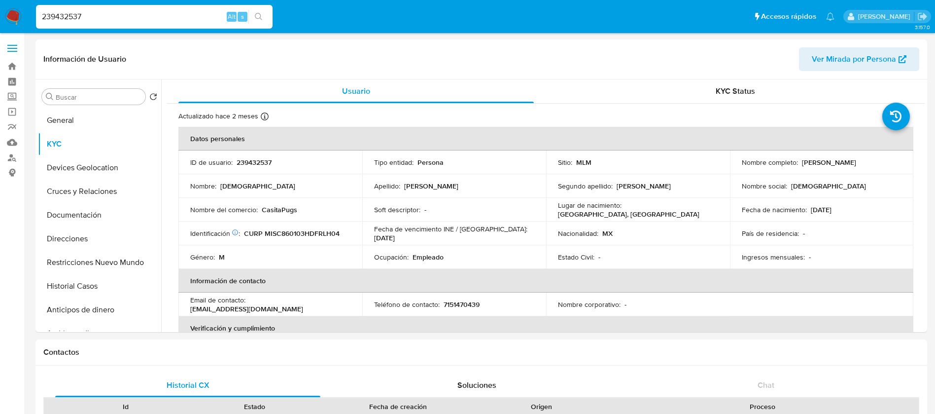
drag, startPoint x: 94, startPoint y: 10, endPoint x: 92, endPoint y: 17, distance: 7.2
click at [93, 13] on input "239432537" at bounding box center [154, 16] width 237 height 13
drag, startPoint x: 96, startPoint y: 19, endPoint x: 0, endPoint y: 11, distance: 96.0
click at [4, 12] on nav "Pausado Ver notificaciones 239432537 Alt s Accesos rápidos Presiona las siguien…" at bounding box center [467, 16] width 935 height 33
paste input "299117390"
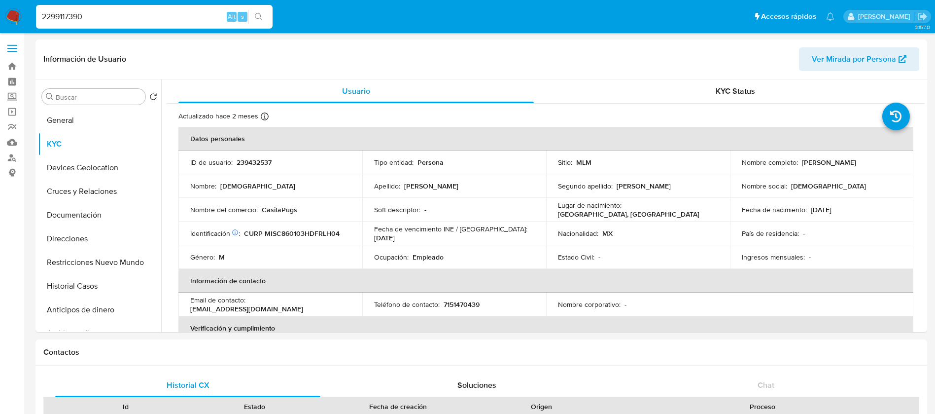
type input "2299117390"
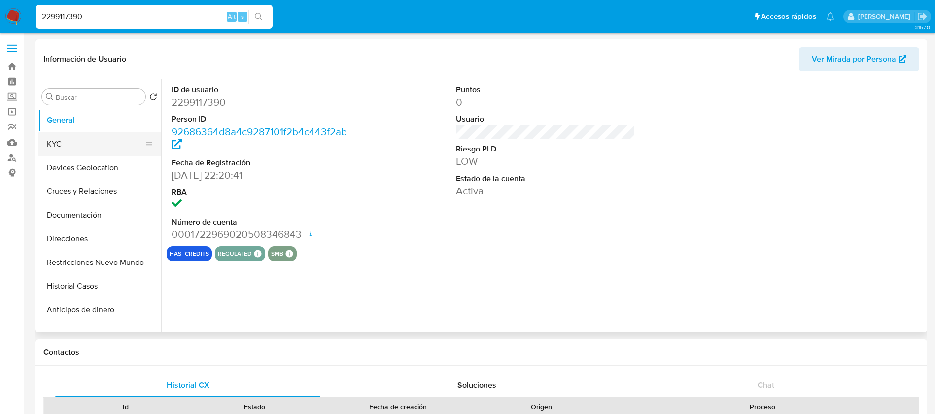
select select "10"
click at [73, 143] on button "KYC" at bounding box center [95, 144] width 115 height 24
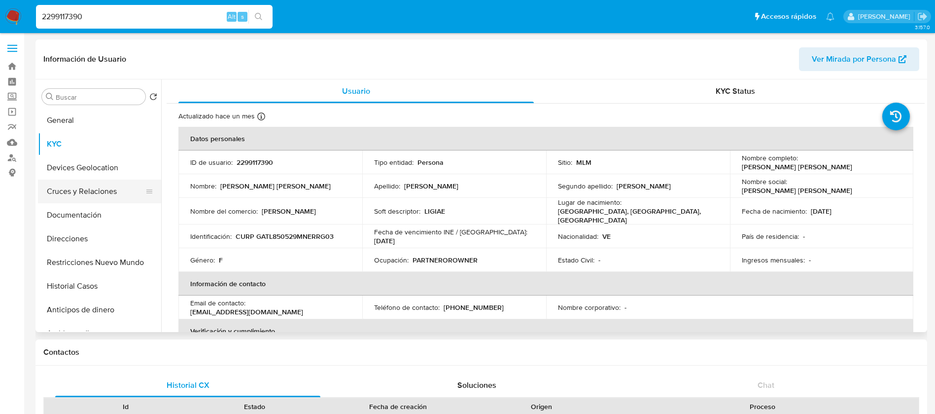
click at [97, 193] on button "Cruces y Relaciones" at bounding box center [95, 192] width 115 height 24
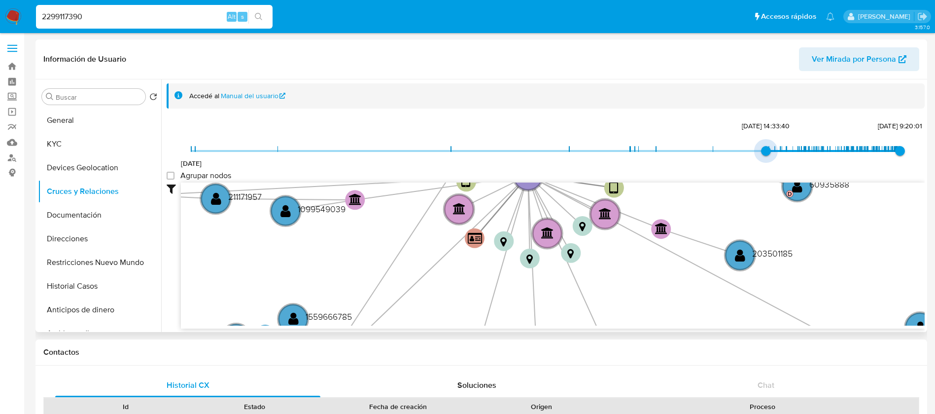
type input "1737227291000"
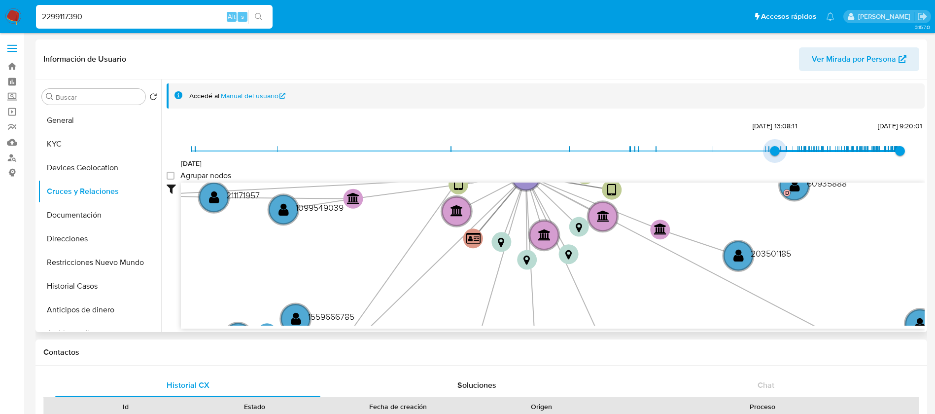
drag, startPoint x: 187, startPoint y: 152, endPoint x: 773, endPoint y: 157, distance: 585.4
click at [773, 156] on span "[DATE] 13:08:11" at bounding box center [775, 151] width 10 height 10
click at [175, 176] on group_nodes "Agrupar nodos" at bounding box center [171, 176] width 8 height 8
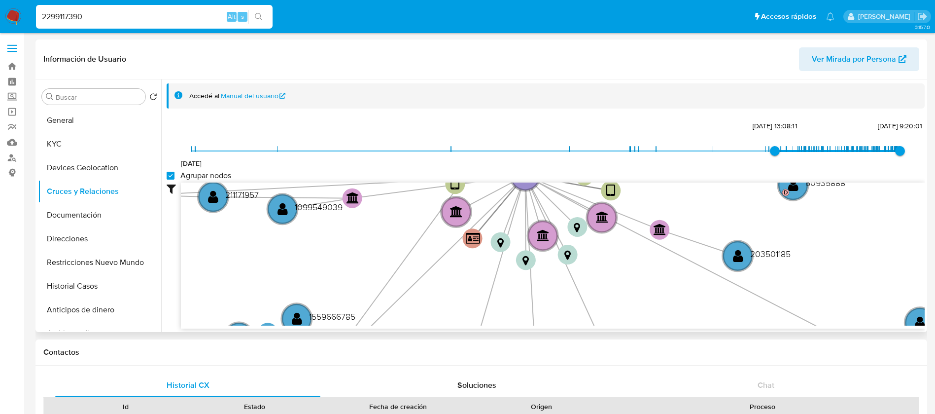
checkbox group_nodes "true"
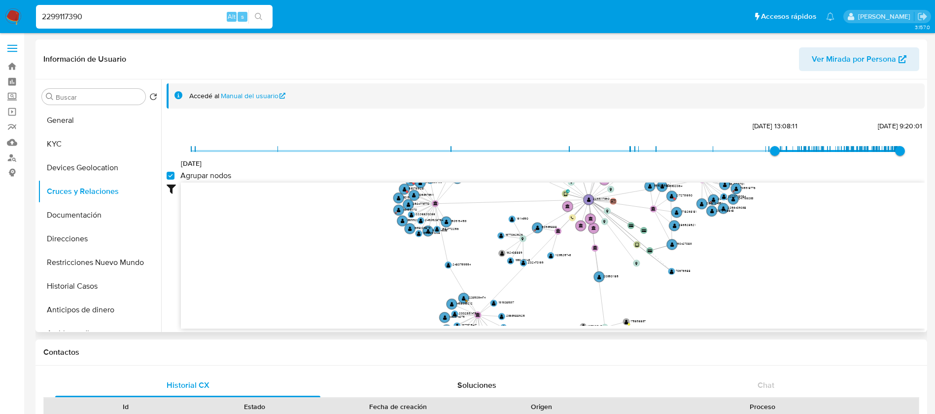
drag, startPoint x: 509, startPoint y: 221, endPoint x: 541, endPoint y: 161, distance: 68.4
click at [564, 146] on div "[DATE] [DATE] 13:08:11 [DATE] 9:20:01 Agrupar nodos Filtros Confianza alta Devi…" at bounding box center [546, 224] width 758 height 210
click at [61, 214] on button "Documentación" at bounding box center [95, 215] width 115 height 24
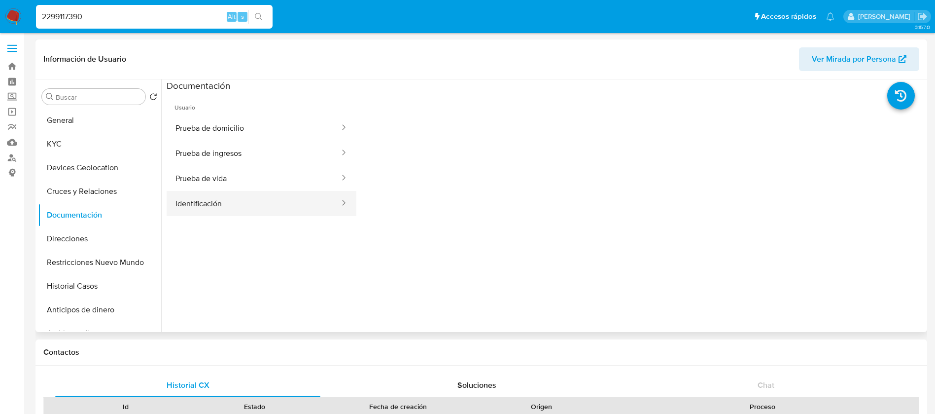
click at [236, 202] on button "Identificación" at bounding box center [254, 203] width 174 height 25
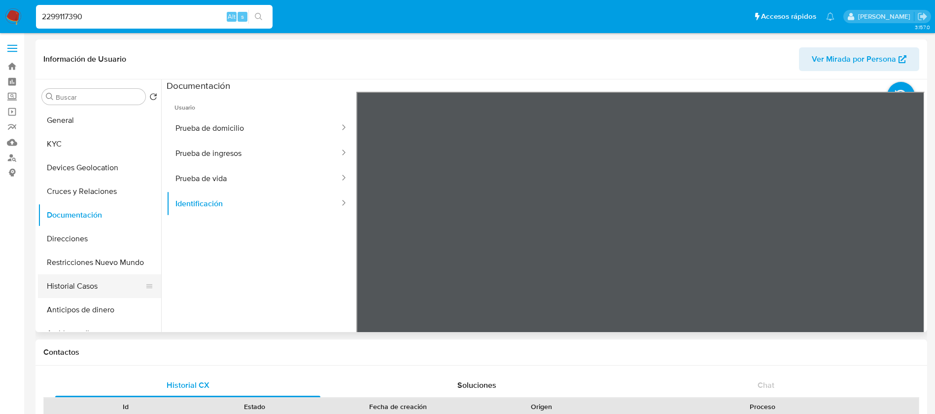
click at [103, 288] on button "Historial Casos" at bounding box center [95, 286] width 115 height 24
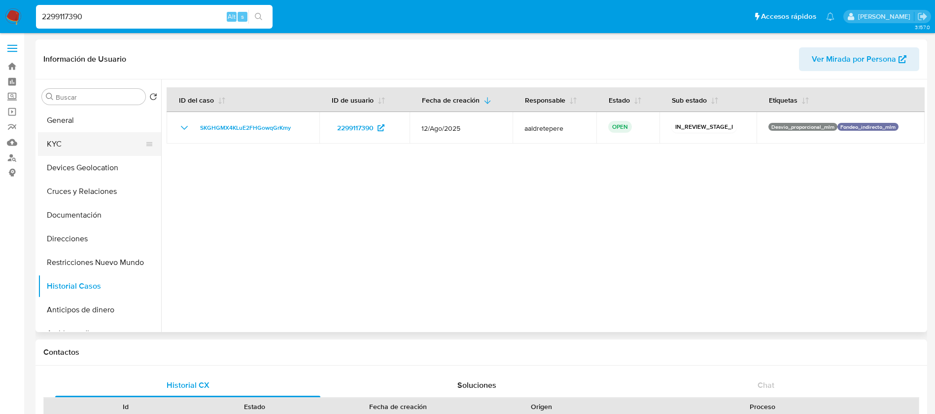
click at [85, 152] on button "KYC" at bounding box center [95, 144] width 115 height 24
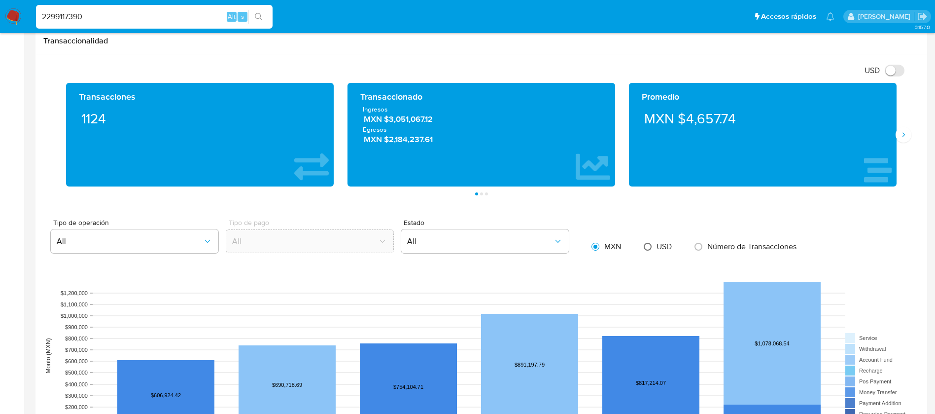
scroll to position [518, 0]
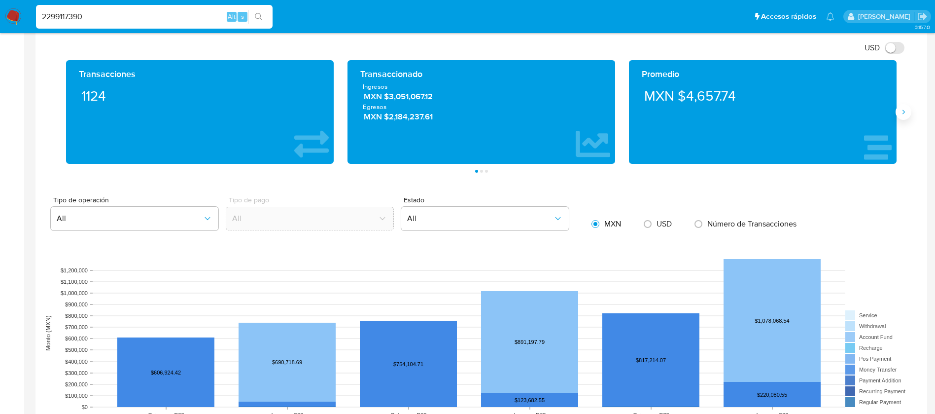
click at [901, 114] on icon "Siguiente" at bounding box center [904, 112] width 8 height 8
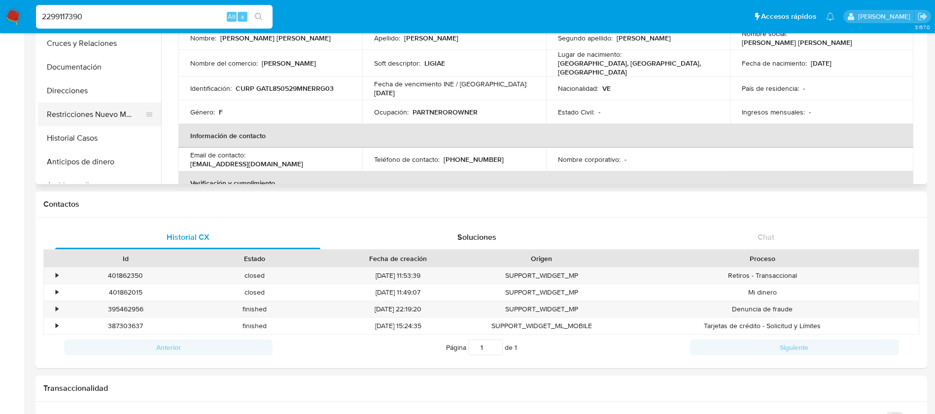
scroll to position [0, 0]
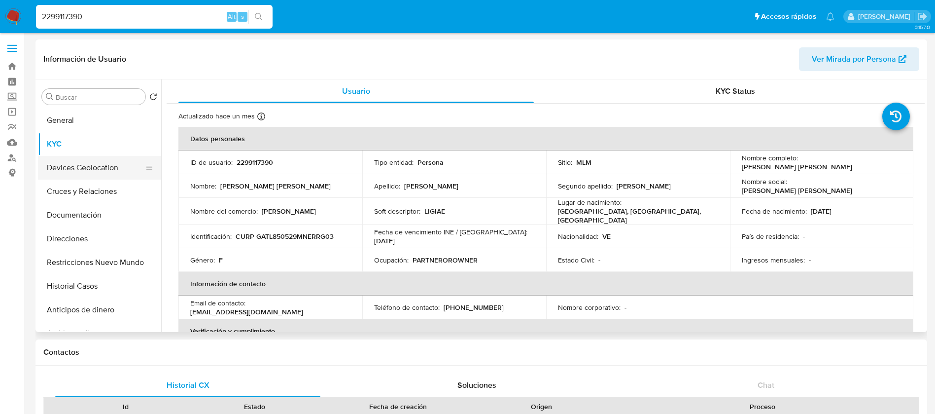
click at [84, 166] on button "Devices Geolocation" at bounding box center [95, 168] width 115 height 24
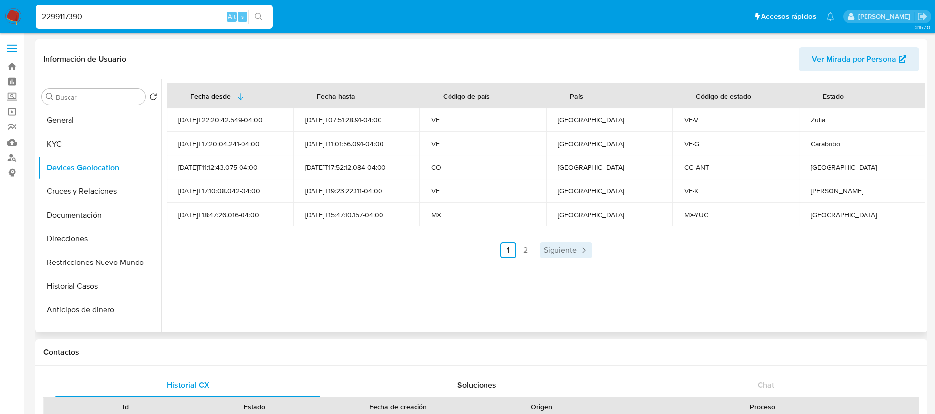
click at [564, 251] on span "Siguiente" at bounding box center [560, 250] width 33 height 8
click at [564, 251] on link "1" at bounding box center [564, 250] width 16 height 16
click at [563, 251] on span "Siguiente" at bounding box center [560, 250] width 33 height 8
click at [563, 251] on link "1" at bounding box center [564, 250] width 16 height 16
click at [47, 140] on button "KYC" at bounding box center [95, 144] width 115 height 24
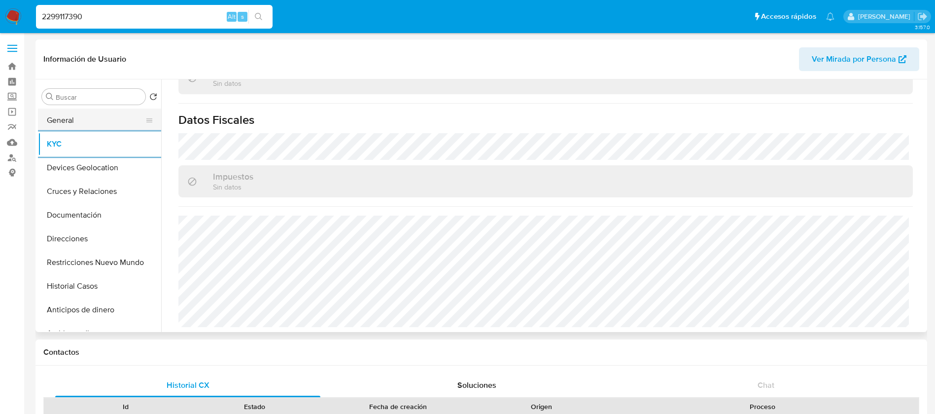
click at [95, 111] on button "General" at bounding box center [95, 120] width 115 height 24
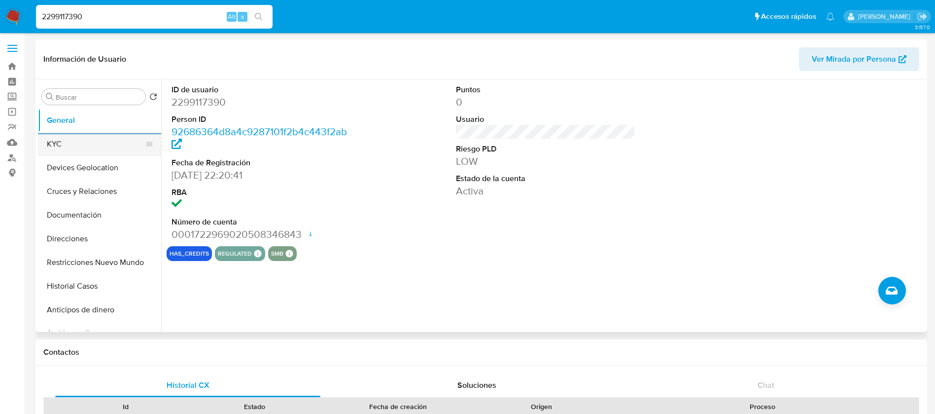
click at [70, 143] on button "KYC" at bounding box center [95, 144] width 115 height 24
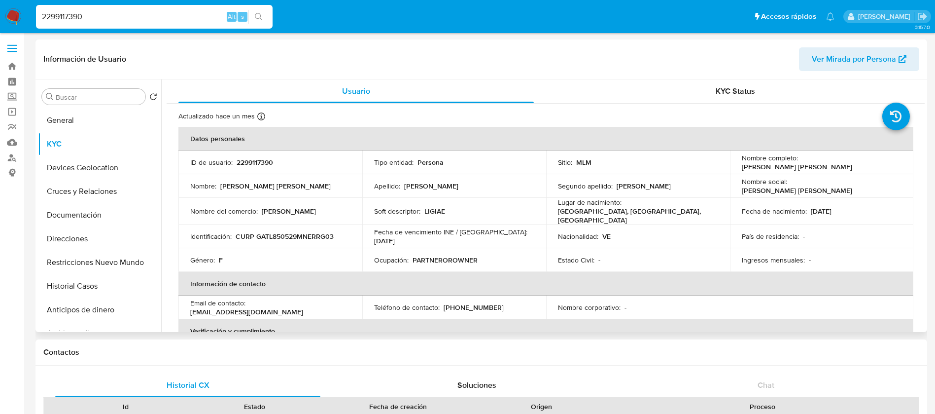
click at [259, 161] on p "2299117390" at bounding box center [255, 162] width 36 height 9
drag, startPoint x: 883, startPoint y: 165, endPoint x: 800, endPoint y: 161, distance: 82.4
click at [800, 161] on div "Nombre completo : [PERSON_NAME] [PERSON_NAME]" at bounding box center [822, 162] width 160 height 18
